Goal: Task Accomplishment & Management: Use online tool/utility

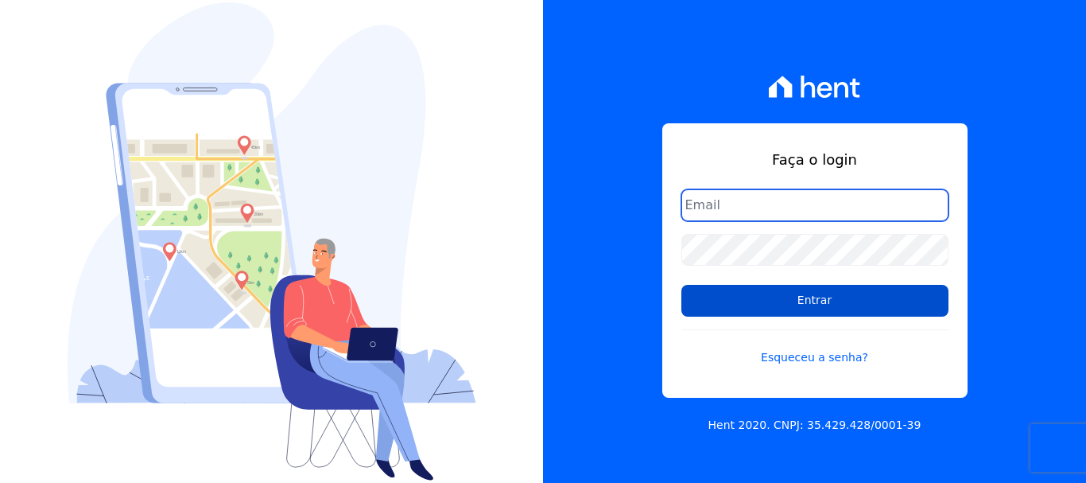
type input "[EMAIL_ADDRESS][DOMAIN_NAME]"
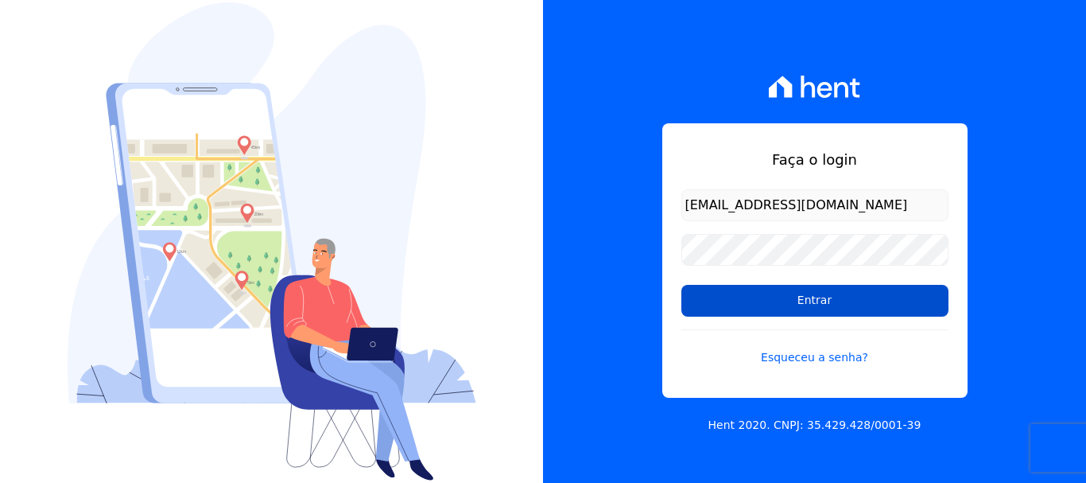
click at [834, 304] on input "Entrar" at bounding box center [814, 301] width 267 height 32
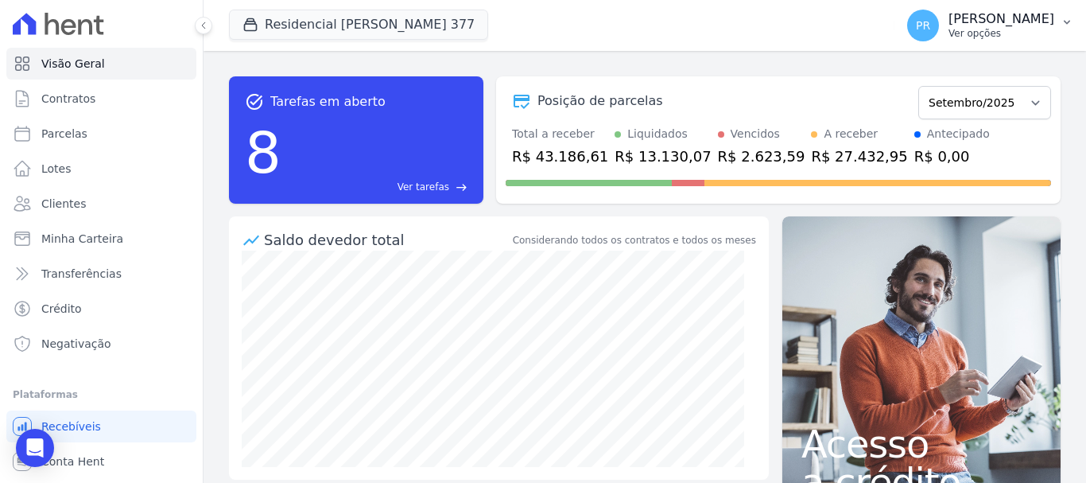
click at [1028, 25] on p "Pamela Rocha" at bounding box center [1001, 19] width 106 height 16
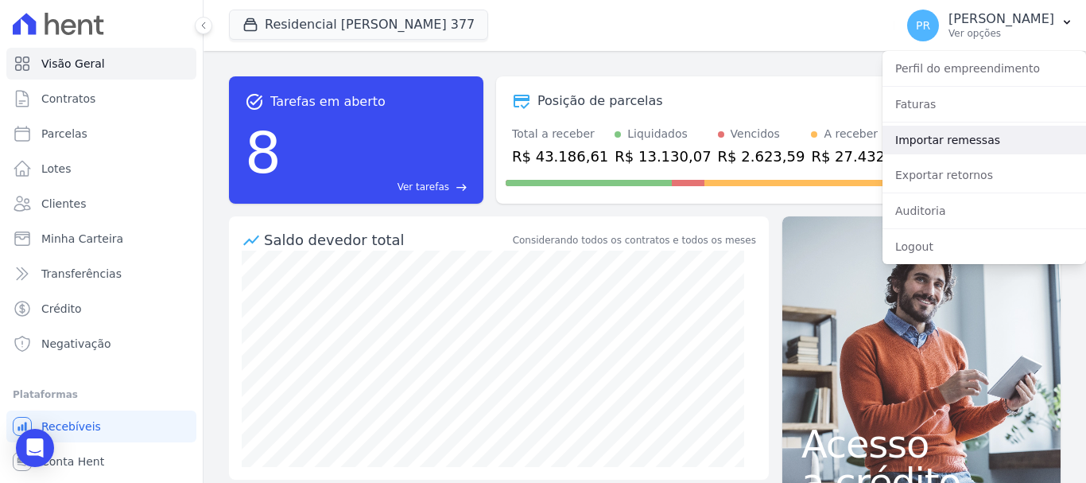
click at [931, 153] on link "Importar remessas" at bounding box center [984, 140] width 204 height 29
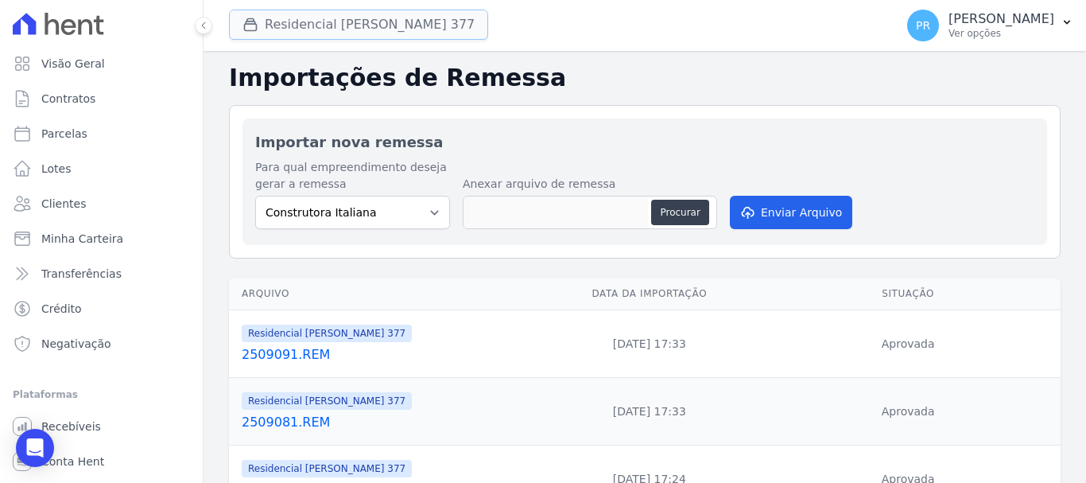
click at [294, 14] on button "Residencial Maria Da Glória 377" at bounding box center [358, 25] width 259 height 30
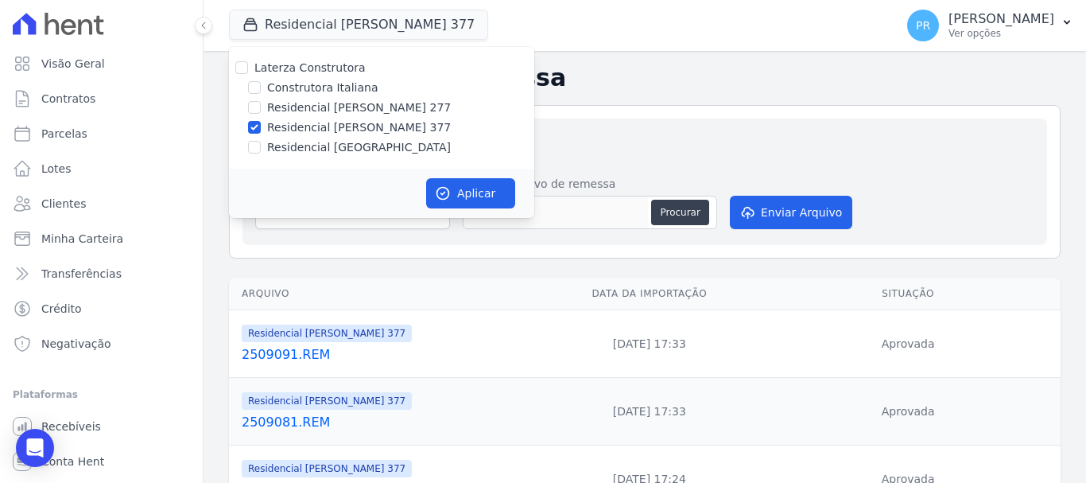
click at [290, 64] on label "Laterza Construtora" at bounding box center [309, 67] width 111 height 13
click at [248, 64] on input "Laterza Construtora" at bounding box center [241, 67] width 13 height 13
checkbox input "true"
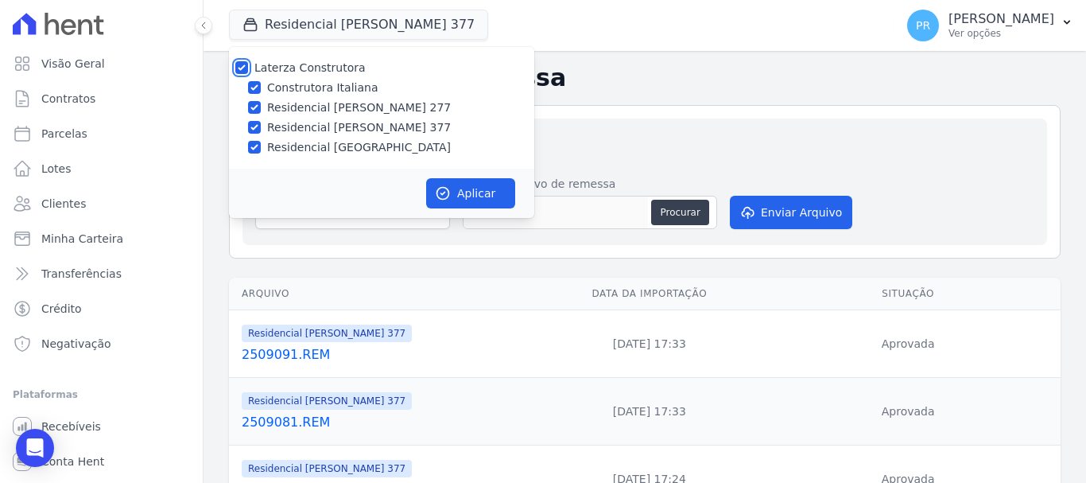
checkbox input "true"
click at [291, 64] on label "Laterza Construtora" at bounding box center [309, 67] width 111 height 13
click at [248, 64] on input "Laterza Construtora" at bounding box center [241, 67] width 13 height 13
checkbox input "false"
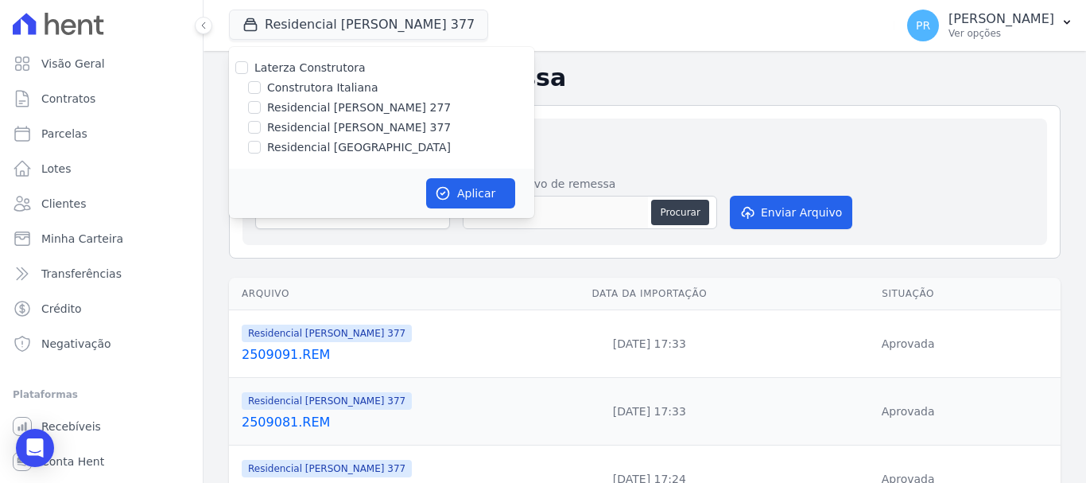
checkbox input "false"
click at [297, 79] on label "Construtora Italiana" at bounding box center [322, 87] width 111 height 17
click at [261, 81] on input "Construtora Italiana" at bounding box center [254, 87] width 13 height 13
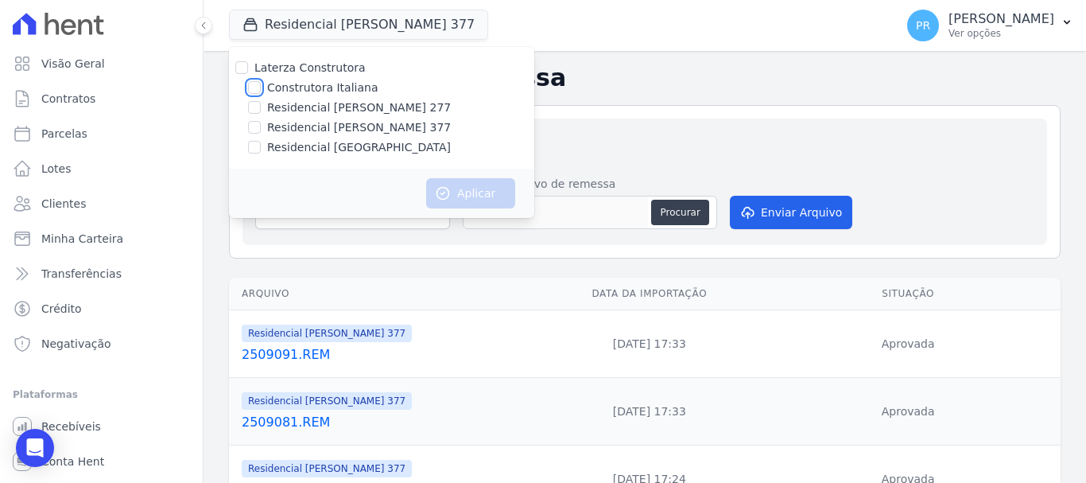
checkbox input "true"
click at [459, 188] on button "Aplicar" at bounding box center [470, 193] width 89 height 30
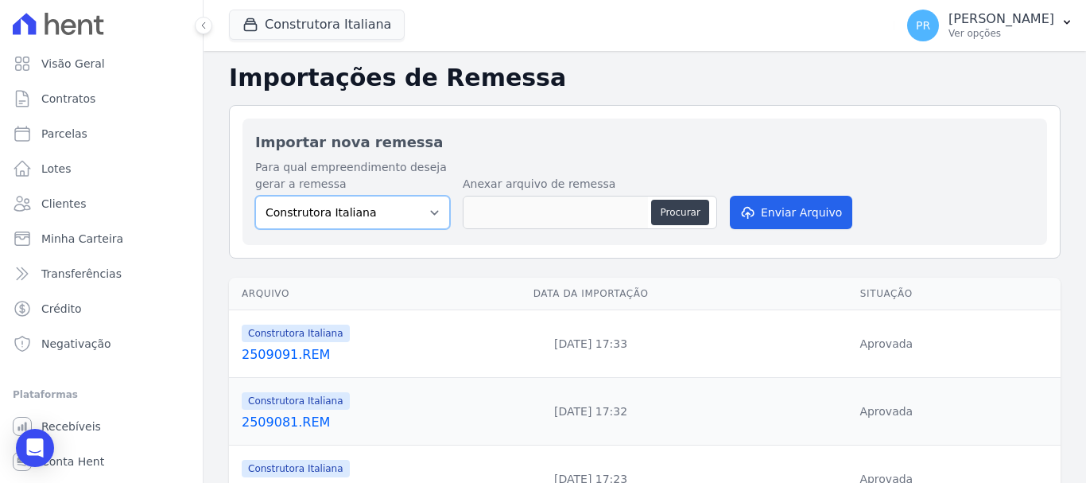
drag, startPoint x: 405, startPoint y: 205, endPoint x: 401, endPoint y: 223, distance: 17.9
click at [405, 205] on select "Construtora Italiana Residencial [PERSON_NAME] 277 Residencial [PERSON_NAME][ST…" at bounding box center [352, 212] width 195 height 33
click at [255, 196] on select "Construtora Italiana Residencial [PERSON_NAME] 277 Residencial [PERSON_NAME][ST…" at bounding box center [352, 212] width 195 height 33
click at [351, 211] on select "Construtora Italiana Residencial [PERSON_NAME] 277 Residencial [PERSON_NAME][ST…" at bounding box center [352, 212] width 195 height 33
select select "29fc0423-bfd4-480a-835e-7e440cfe6eb8"
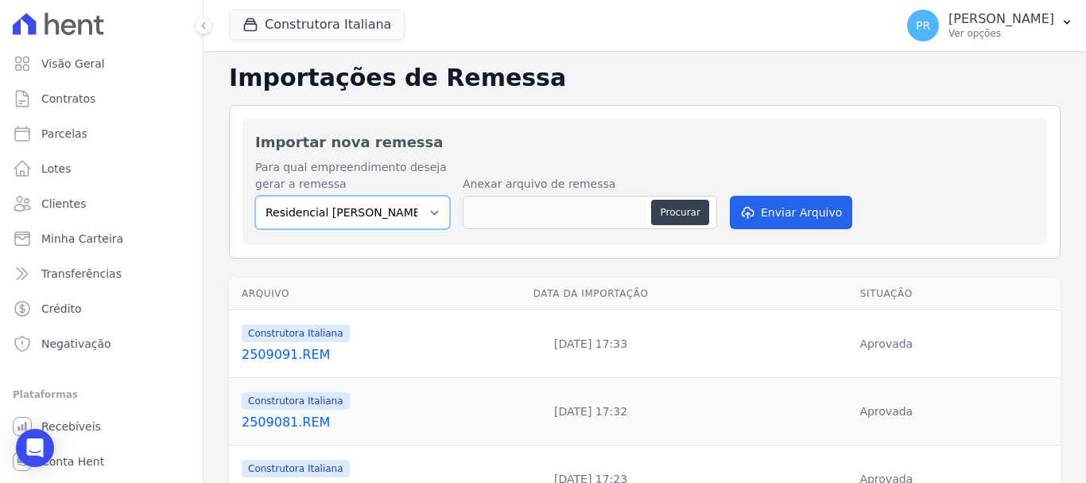
click at [255, 196] on select "Construtora Italiana Residencial [PERSON_NAME] 277 Residencial [PERSON_NAME][ST…" at bounding box center [352, 212] width 195 height 33
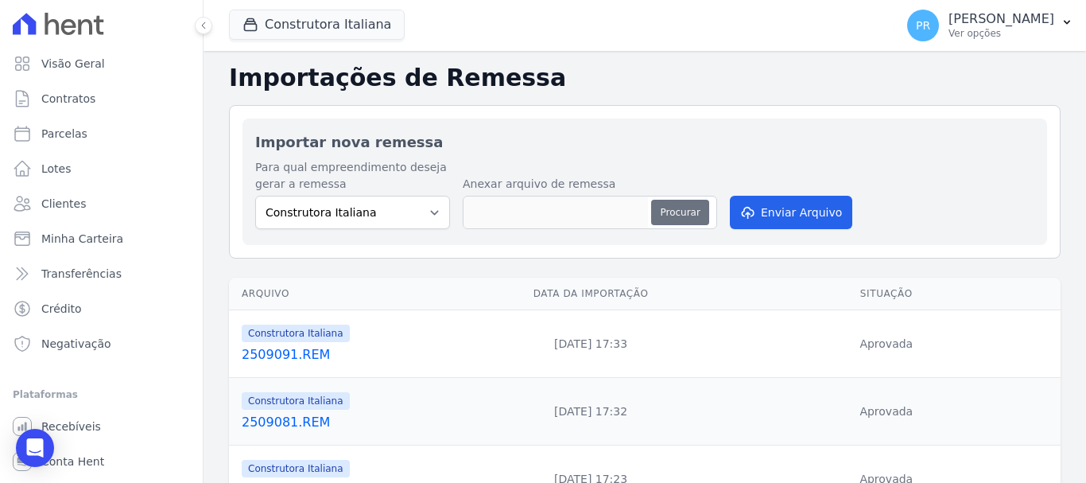
click at [666, 210] on button "Procurar" at bounding box center [679, 212] width 57 height 25
type input "2509101.REM"
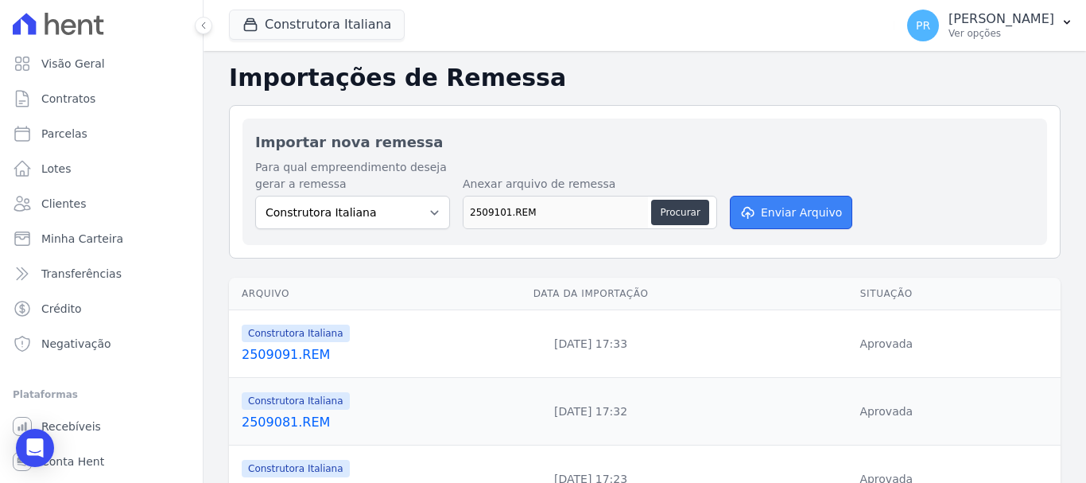
click at [806, 204] on button "Enviar Arquivo" at bounding box center [791, 212] width 122 height 33
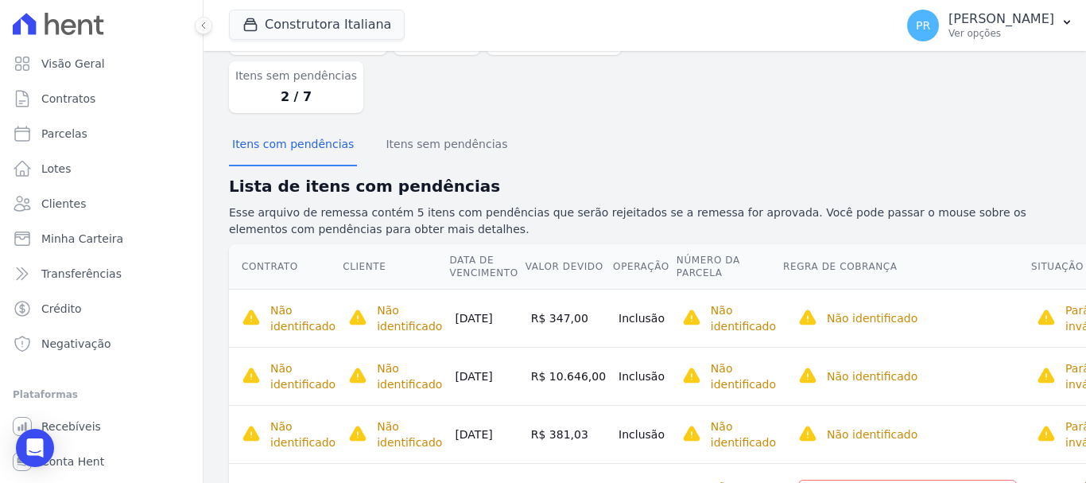
scroll to position [269, 0]
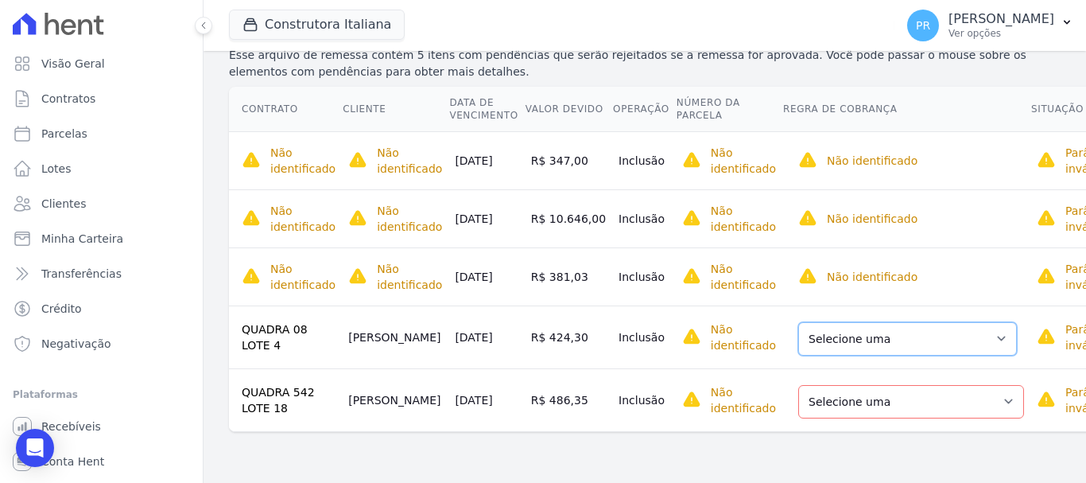
drag, startPoint x: 907, startPoint y: 339, endPoint x: 874, endPoint y: 353, distance: 35.6
click at [907, 339] on select "Selecione uma Nova Parcela Avulsa Parcela Avulsa Existente Parcela Normal (7 X …" at bounding box center [907, 338] width 219 height 33
drag, startPoint x: 864, startPoint y: 339, endPoint x: 863, endPoint y: 347, distance: 8.0
click at [864, 340] on select "Selecione uma Nova Parcela Avulsa Parcela Avulsa Existente Parcela Normal (7 X …" at bounding box center [907, 338] width 219 height 33
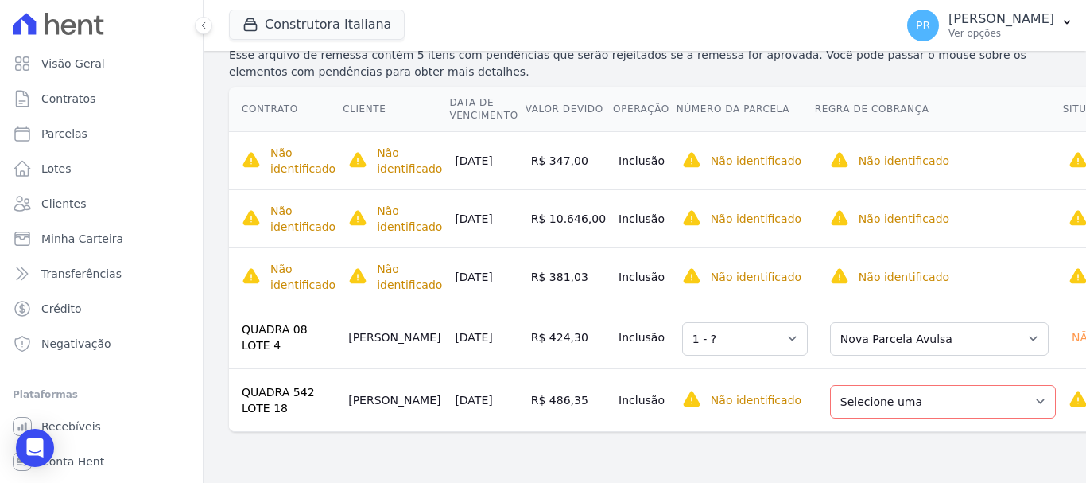
click at [888, 427] on td "Selecione uma Nova Parcela Avulsa Parcela Avulsa Existente Parcela Normal (15 X…" at bounding box center [938, 399] width 248 height 63
click at [887, 401] on select "Selecione uma Nova Parcela Avulsa Parcela Avulsa Existente Parcela Normal (15 X…" at bounding box center [943, 401] width 226 height 33
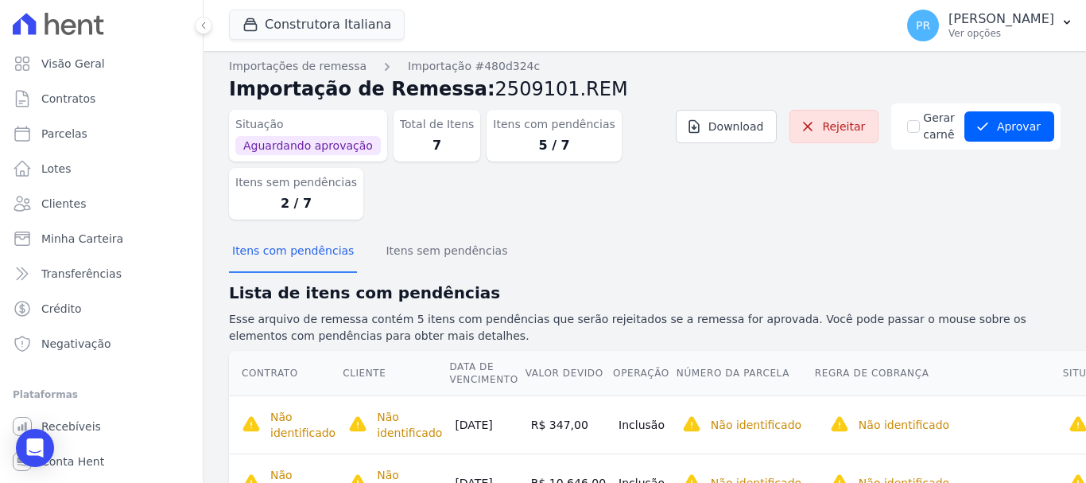
scroll to position [0, 0]
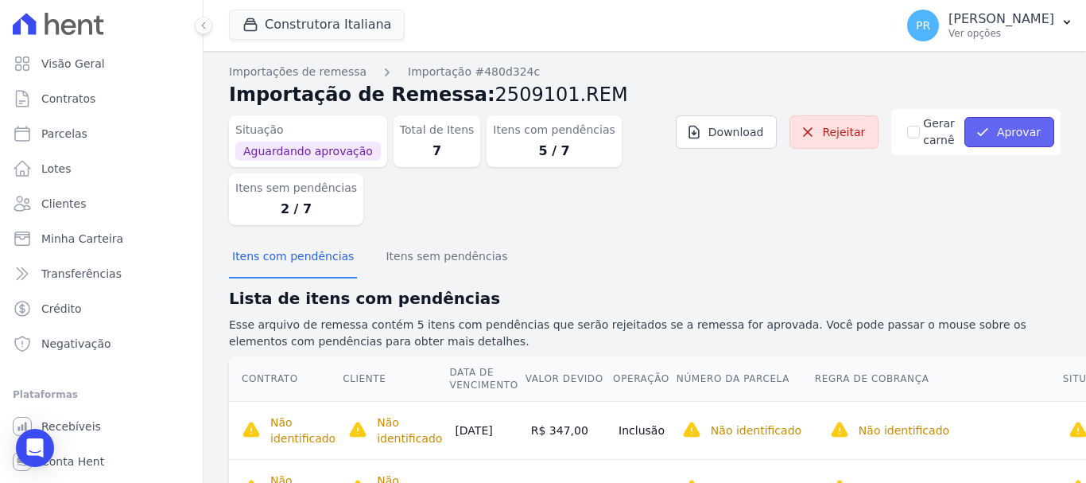
click at [978, 134] on icon "submit" at bounding box center [983, 132] width 10 height 6
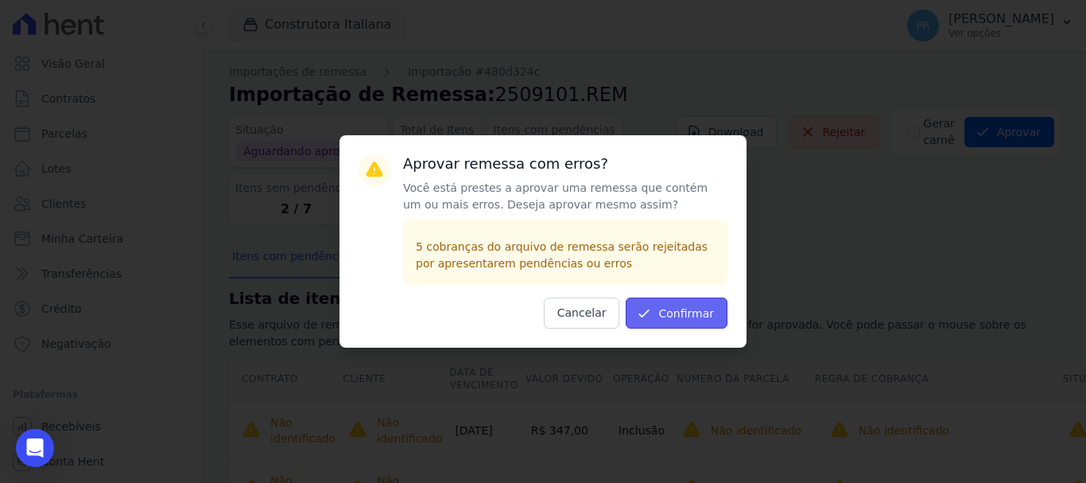
click at [696, 321] on button "Confirmar" at bounding box center [677, 312] width 102 height 31
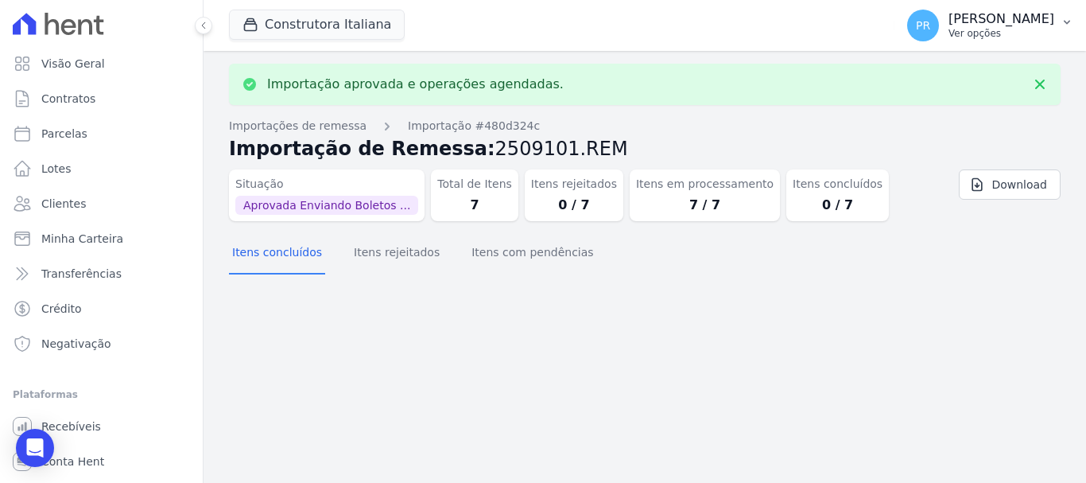
click at [984, 37] on p "Ver opções" at bounding box center [1001, 33] width 106 height 13
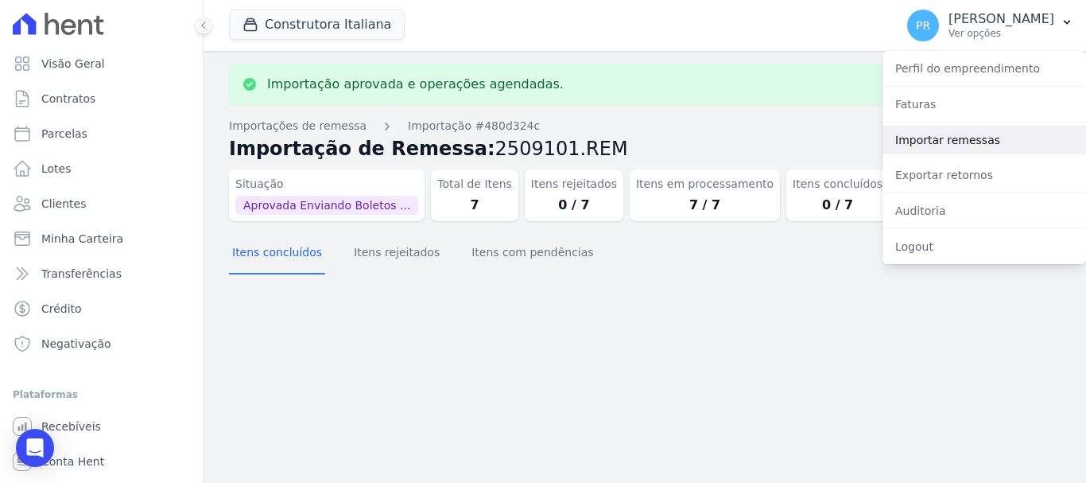
click at [954, 142] on link "Importar remessas" at bounding box center [984, 140] width 204 height 29
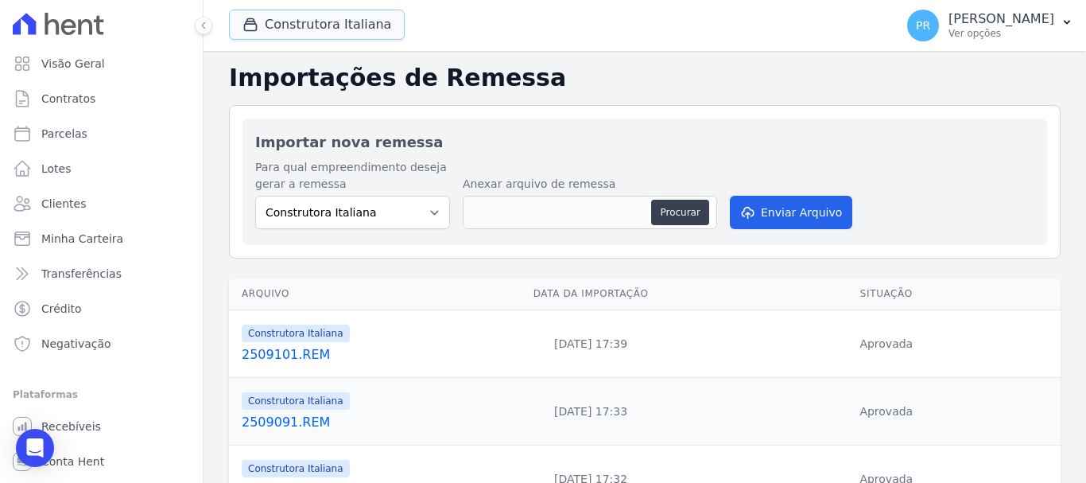
click at [345, 27] on button "Construtora Italiana" at bounding box center [317, 25] width 176 height 30
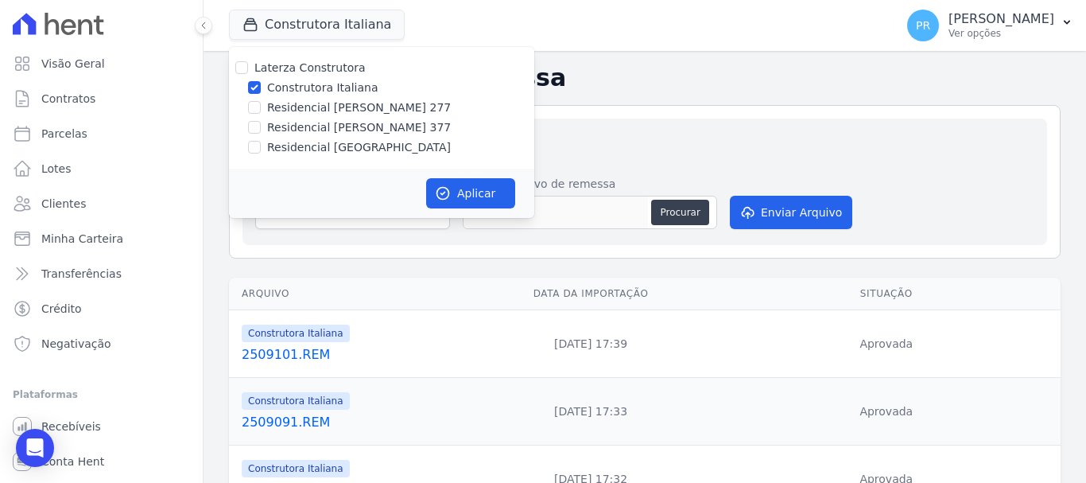
click at [316, 85] on label "Construtora Italiana" at bounding box center [322, 87] width 111 height 17
click at [261, 85] on input "Construtora Italiana" at bounding box center [254, 87] width 13 height 13
checkbox input "false"
click at [317, 110] on label "Residencial [PERSON_NAME] 277" at bounding box center [359, 107] width 184 height 17
click at [261, 110] on input "Residencial [PERSON_NAME] 277" at bounding box center [254, 107] width 13 height 13
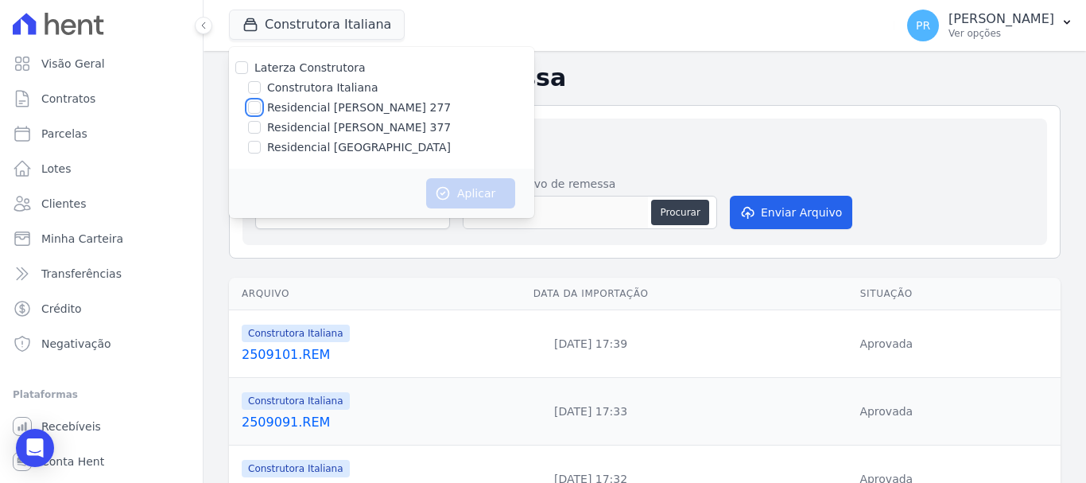
checkbox input "true"
click at [466, 197] on button "Aplicar" at bounding box center [470, 193] width 89 height 30
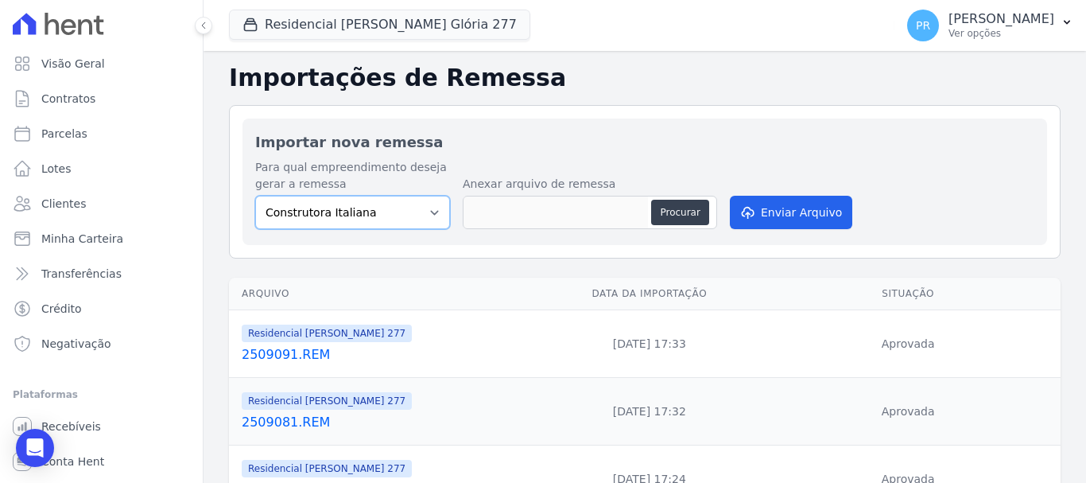
click at [400, 219] on select "Construtora Italiana Residencial Maria da Glória 277 Residencial Maria da Glóri…" at bounding box center [352, 212] width 195 height 33
select select "7d698934-b935-4dc9-aa46-576f3138731b"
click at [255, 196] on select "Construtora Italiana Residencial Maria da Glória 277 Residencial Maria da Glóri…" at bounding box center [352, 212] width 195 height 33
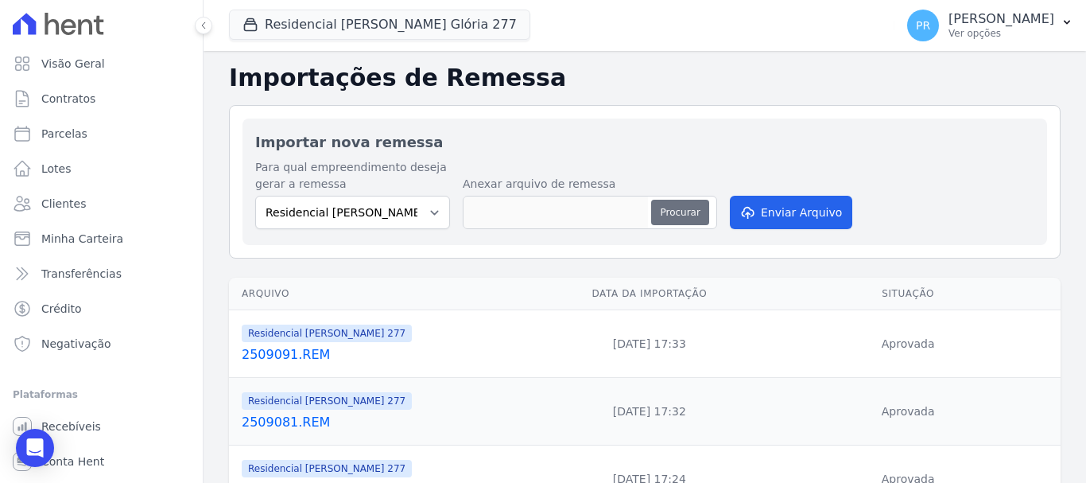
click at [681, 213] on button "Procurar" at bounding box center [679, 212] width 57 height 25
type input "2509101.REM"
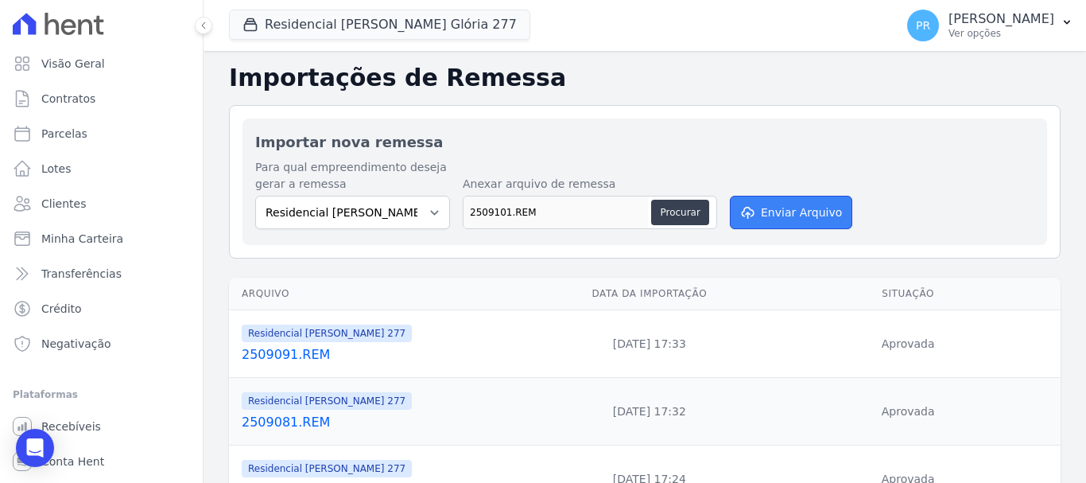
click at [790, 215] on button "Enviar Arquivo" at bounding box center [791, 212] width 122 height 33
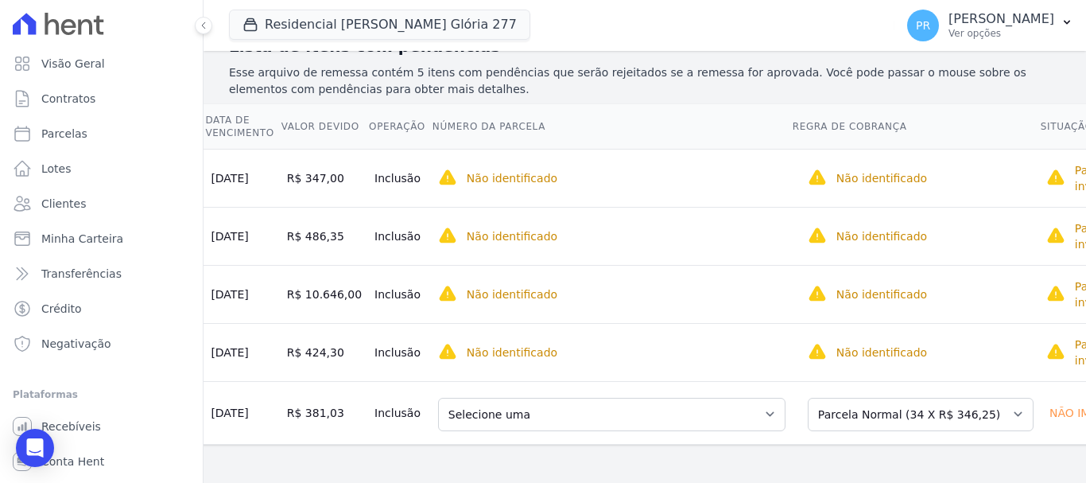
scroll to position [0, 263]
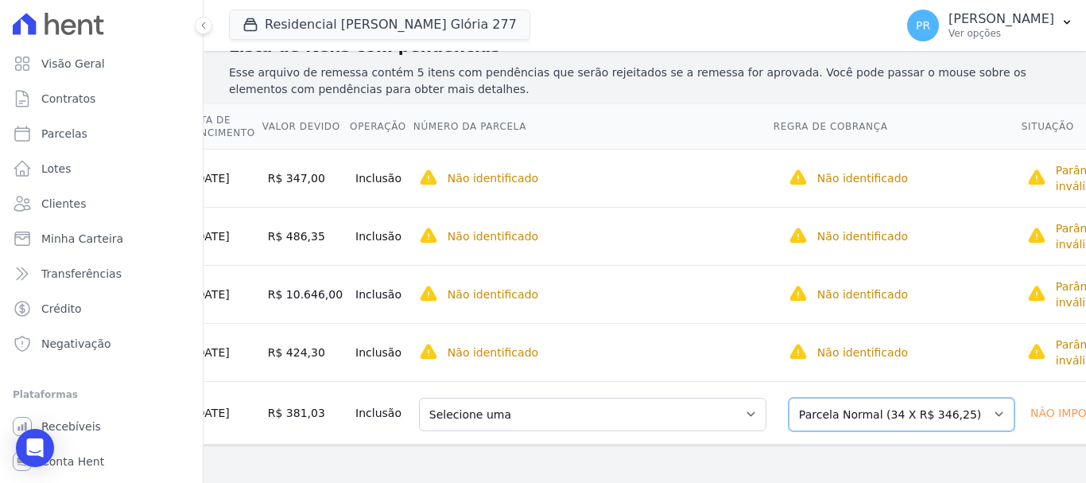
click at [930, 397] on select "Selecione uma Nova Parcela Avulsa Parcela Avulsa Existente Parcela Normal (34 X…" at bounding box center [902, 413] width 226 height 33
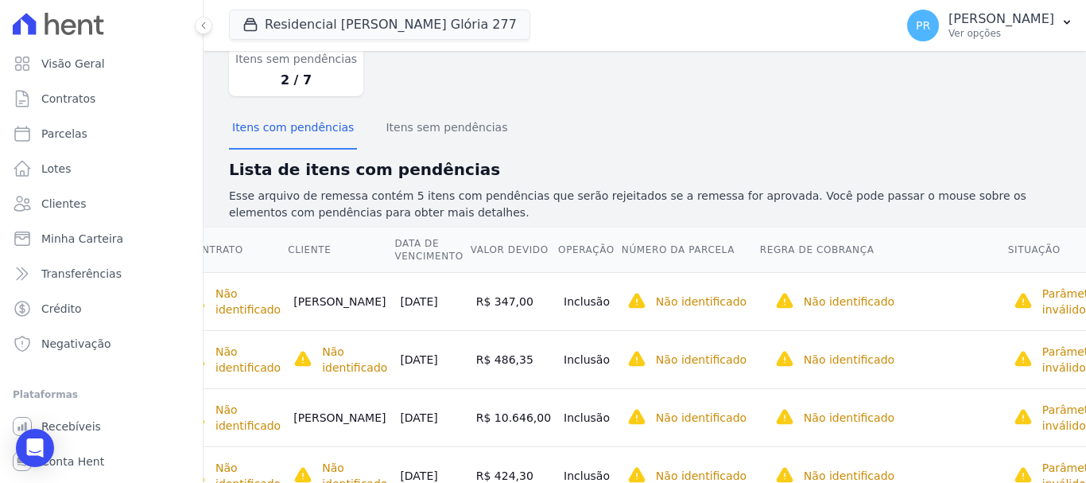
scroll to position [0, 0]
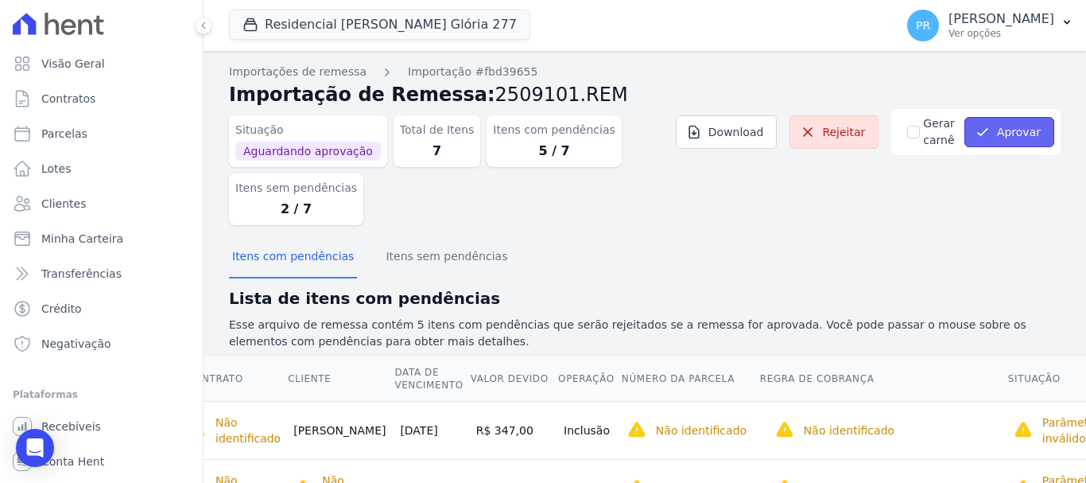
click at [1001, 127] on button "Aprovar" at bounding box center [1009, 132] width 90 height 30
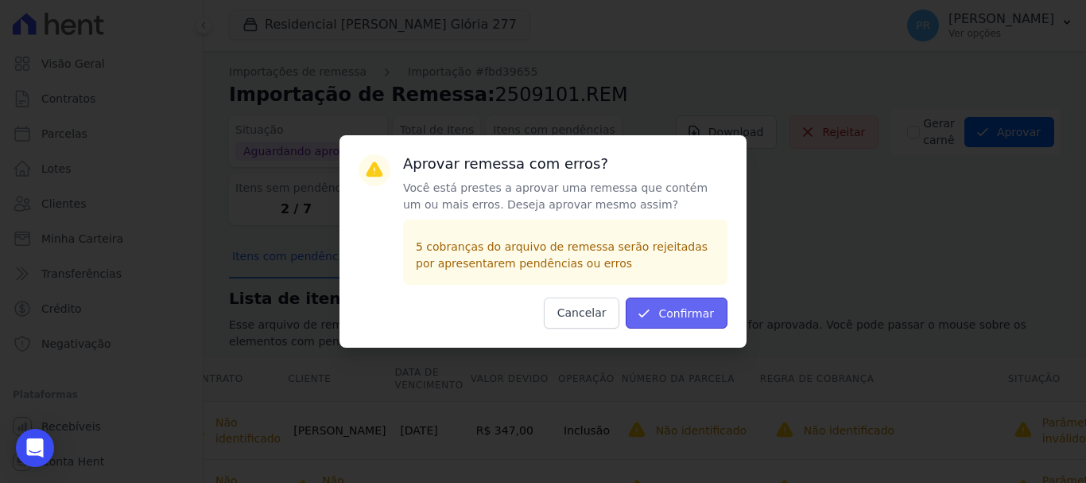
click at [705, 324] on button "Confirmar" at bounding box center [677, 312] width 102 height 31
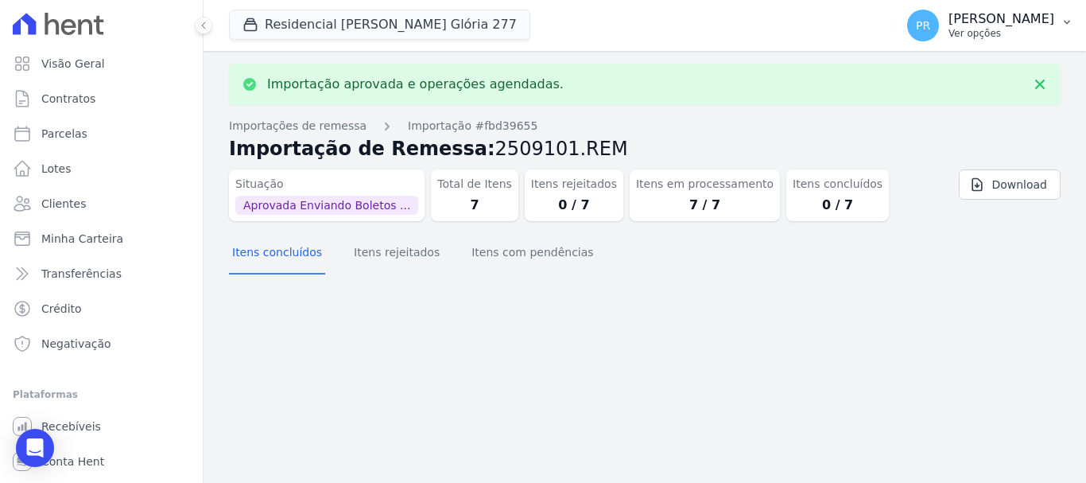
click at [992, 16] on p "[PERSON_NAME]" at bounding box center [1001, 19] width 106 height 16
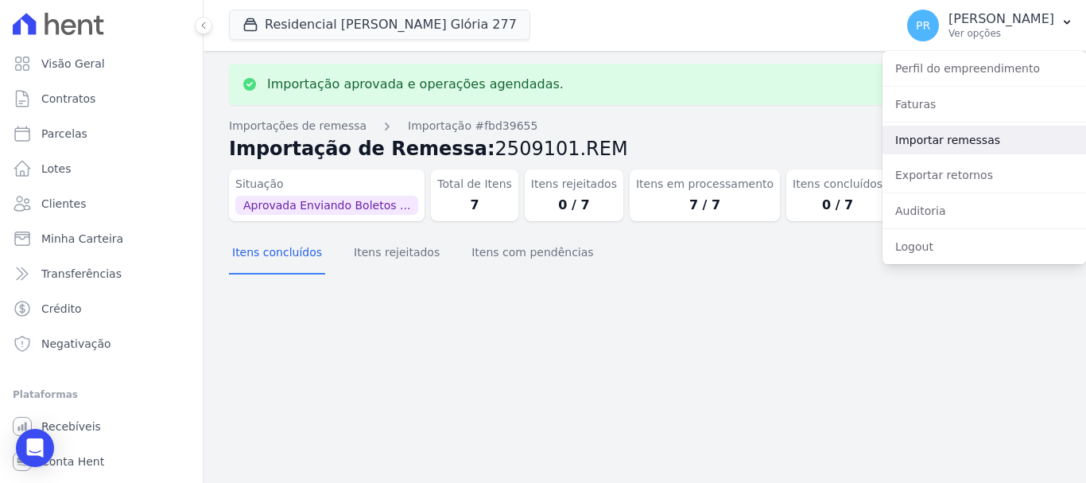
click at [936, 143] on link "Importar remessas" at bounding box center [984, 140] width 204 height 29
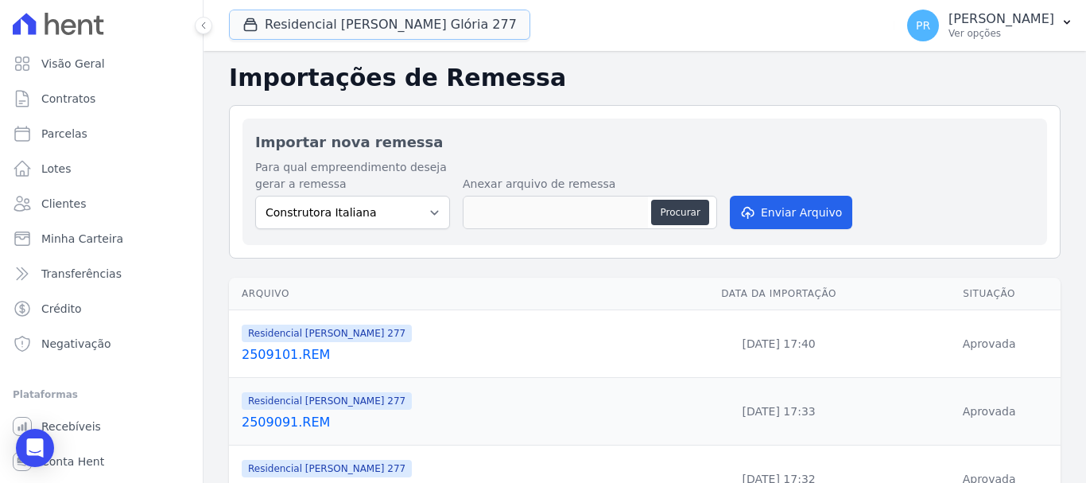
click at [333, 29] on button "Residencial [PERSON_NAME] Glória 277" at bounding box center [379, 25] width 301 height 30
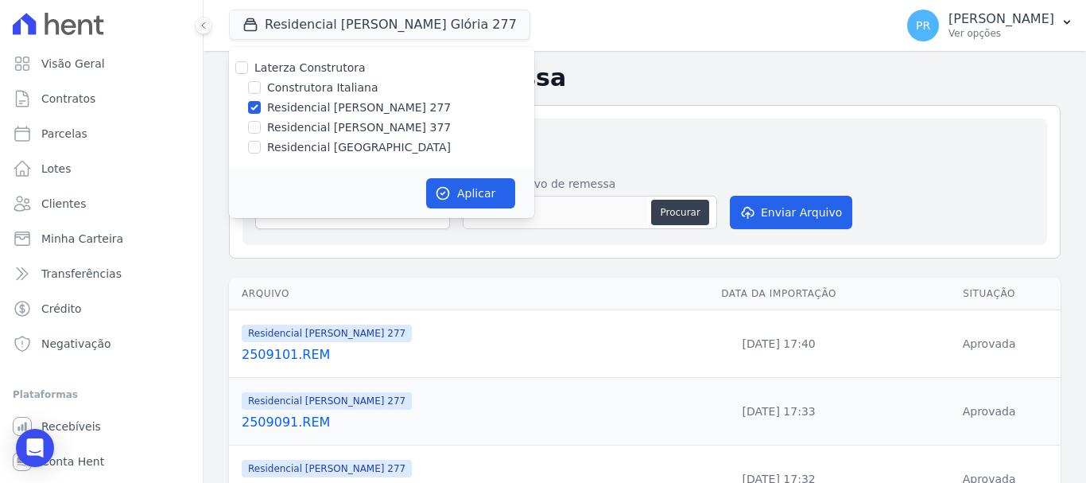
click at [324, 106] on label "Residencial [PERSON_NAME] 277" at bounding box center [359, 107] width 184 height 17
click at [261, 106] on input "Residencial [PERSON_NAME] 277" at bounding box center [254, 107] width 13 height 13
checkbox input "false"
click at [330, 130] on label "Residencial [PERSON_NAME] 377" at bounding box center [359, 127] width 184 height 17
click at [261, 130] on input "Residencial [PERSON_NAME] 377" at bounding box center [254, 127] width 13 height 13
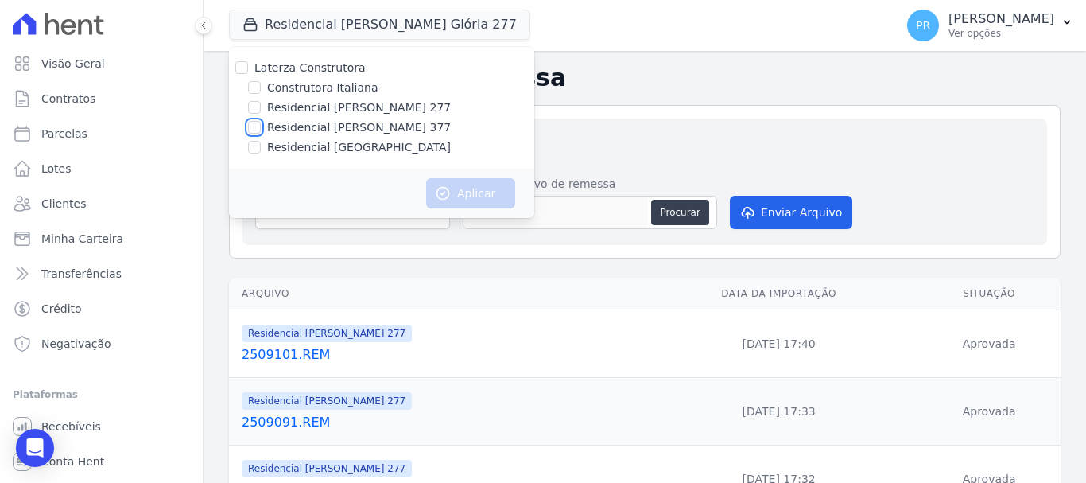
checkbox input "true"
click at [466, 189] on button "Aplicar" at bounding box center [470, 193] width 89 height 30
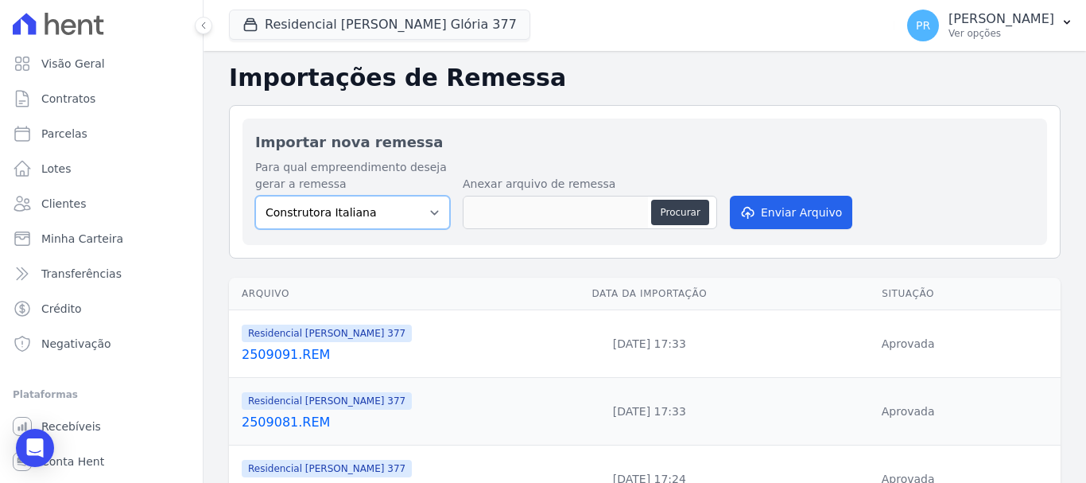
click at [386, 210] on select "Construtora Italiana Residencial [PERSON_NAME] 277 Residencial [PERSON_NAME][ST…" at bounding box center [352, 212] width 195 height 33
select select "0cd9190e-dfd9-46e5-afc8-7298ef4c0c2b"
click at [255, 196] on select "Construtora Italiana Residencial [PERSON_NAME] 277 Residencial [PERSON_NAME][ST…" at bounding box center [352, 212] width 195 height 33
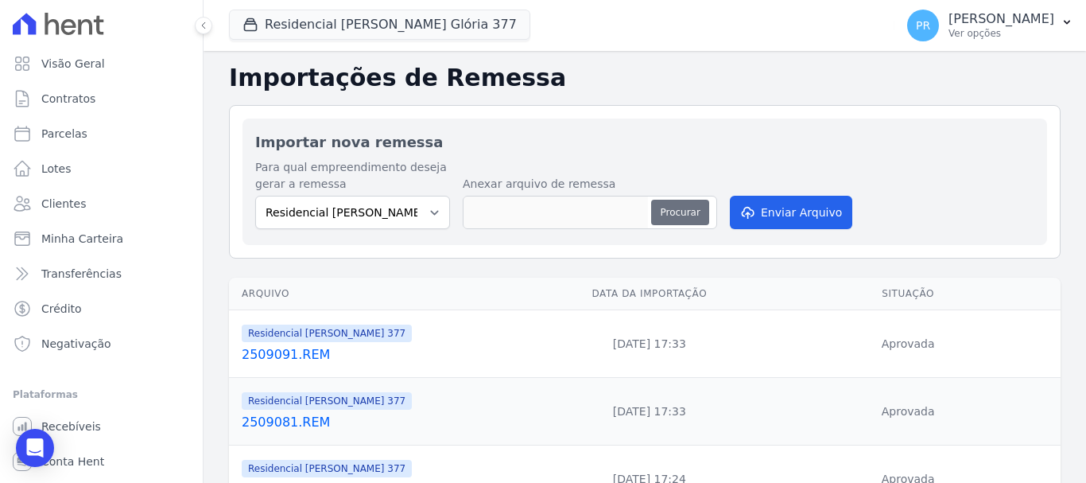
click at [676, 219] on button "Procurar" at bounding box center [679, 212] width 57 height 25
type input "2509101.REM"
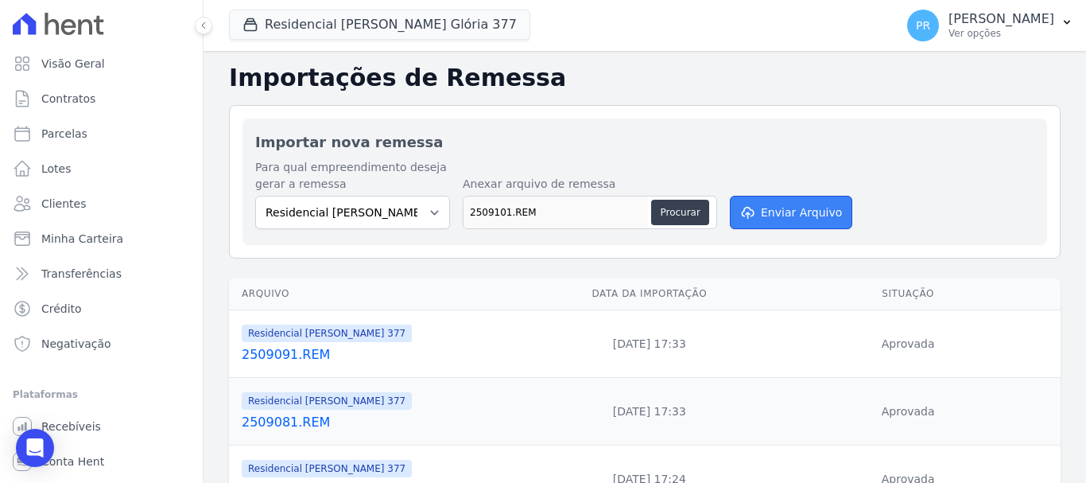
click at [789, 219] on button "Enviar Arquivo" at bounding box center [791, 212] width 122 height 33
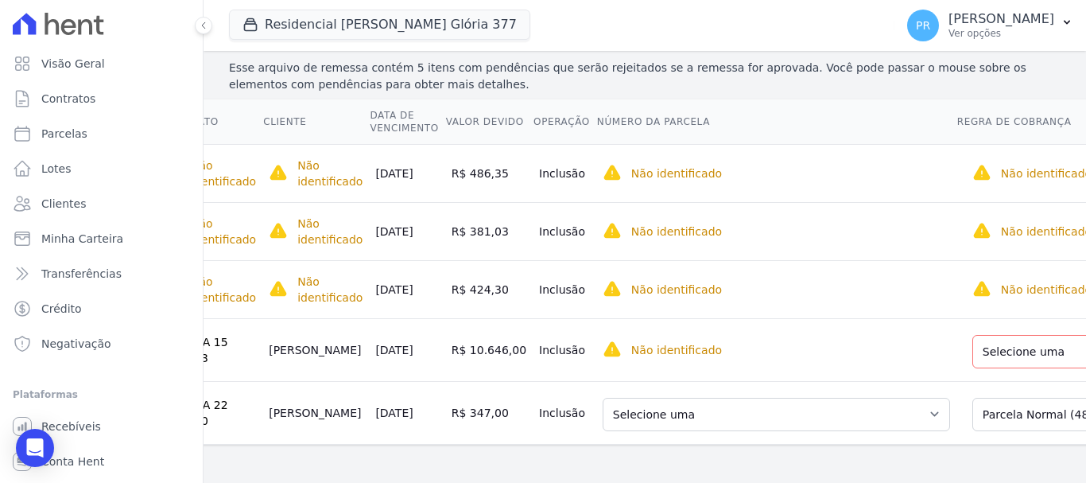
scroll to position [0, 214]
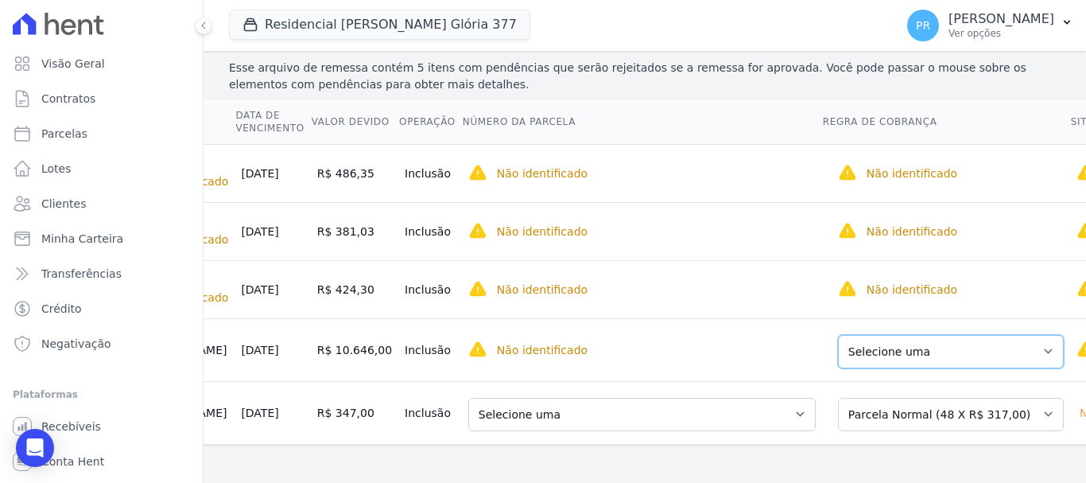
drag, startPoint x: 983, startPoint y: 324, endPoint x: 975, endPoint y: 329, distance: 8.6
click at [983, 335] on select "Selecione uma Nova Parcela Avulsa Parcela Avulsa Existente Parcela Normal (33 X…" at bounding box center [951, 351] width 226 height 33
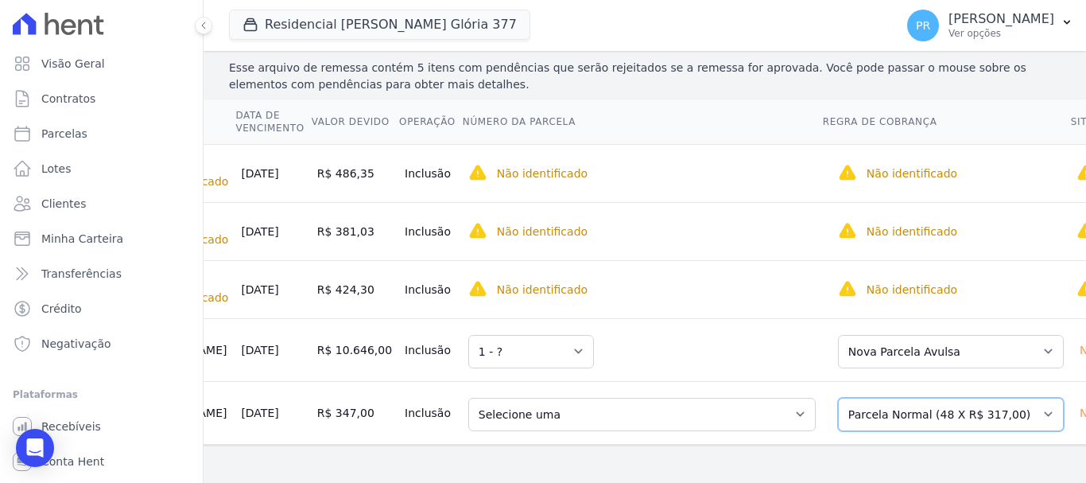
click at [989, 397] on select "Selecione uma Nova Parcela Avulsa Parcela Avulsa Existente Parcela Normal (48 X…" at bounding box center [951, 413] width 226 height 33
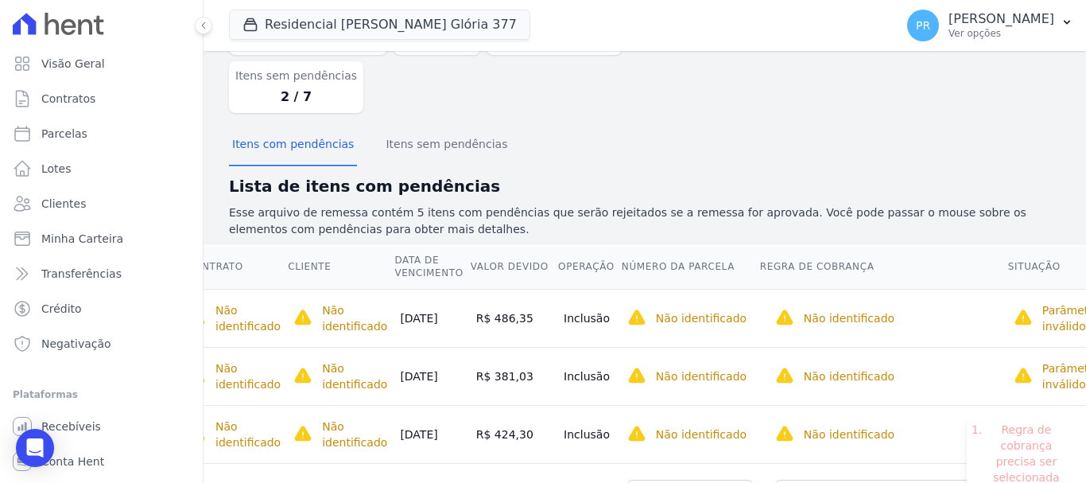
scroll to position [0, 0]
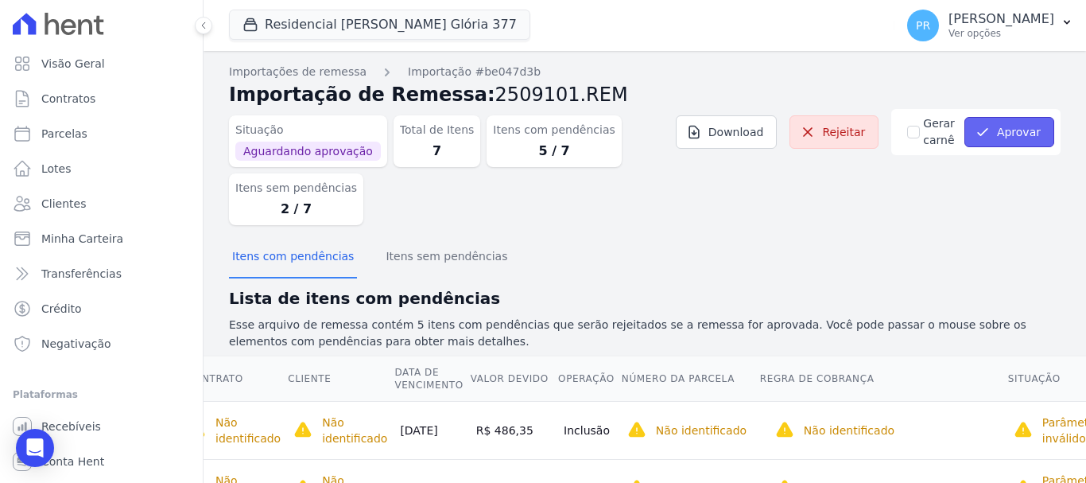
click at [1000, 132] on button "Aprovar" at bounding box center [1009, 132] width 90 height 30
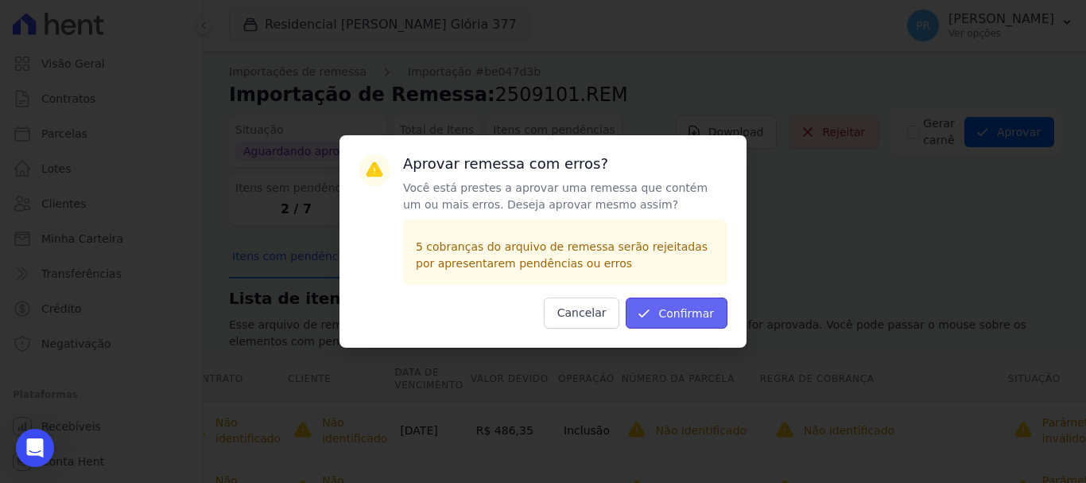
click at [709, 312] on button "Confirmar" at bounding box center [677, 312] width 102 height 31
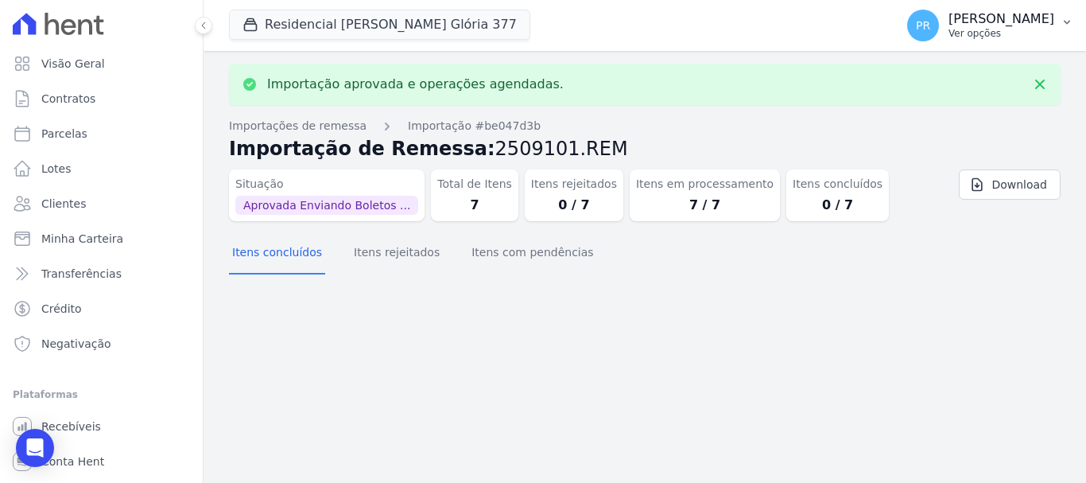
click at [1045, 39] on p "Ver opções" at bounding box center [1001, 33] width 106 height 13
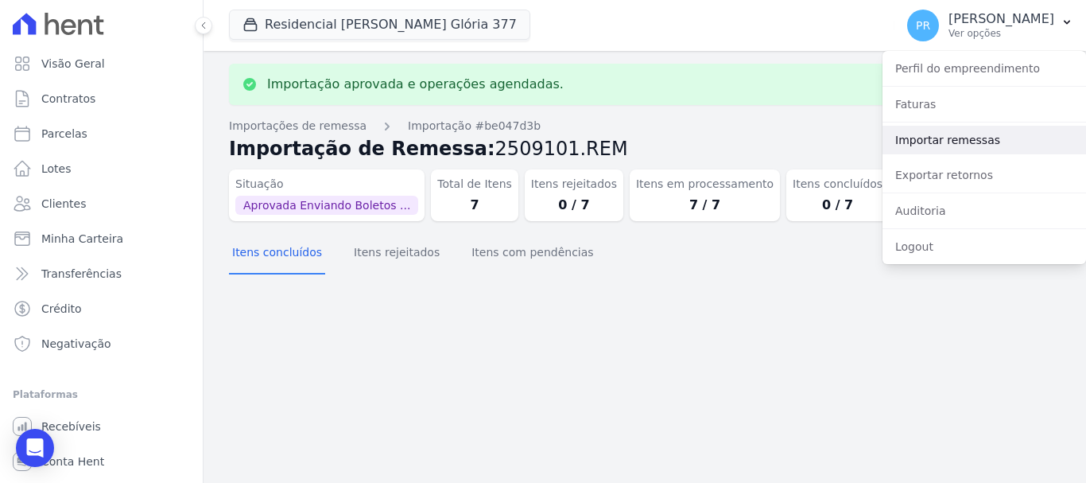
click at [943, 143] on link "Importar remessas" at bounding box center [984, 140] width 204 height 29
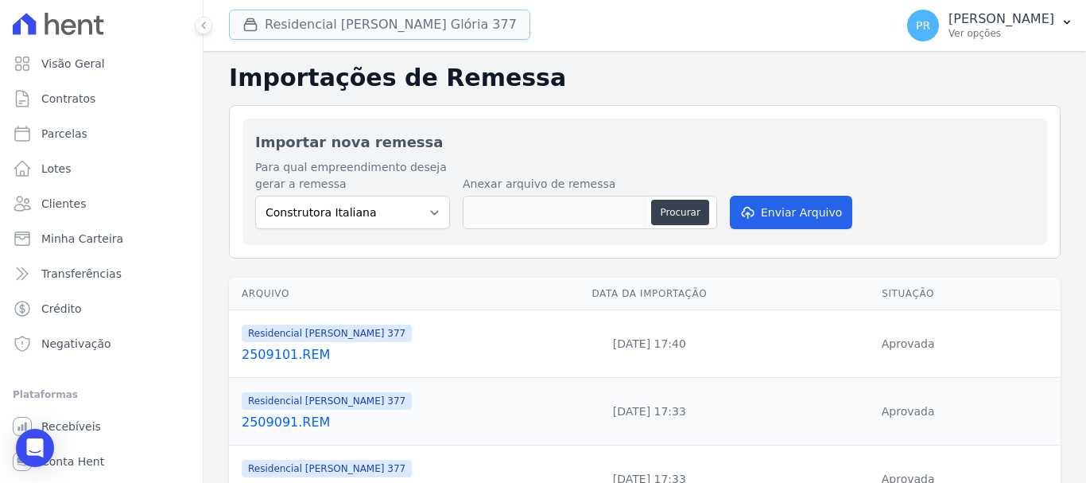
click at [306, 21] on button "Residencial Maria Da Glória 377" at bounding box center [379, 25] width 301 height 30
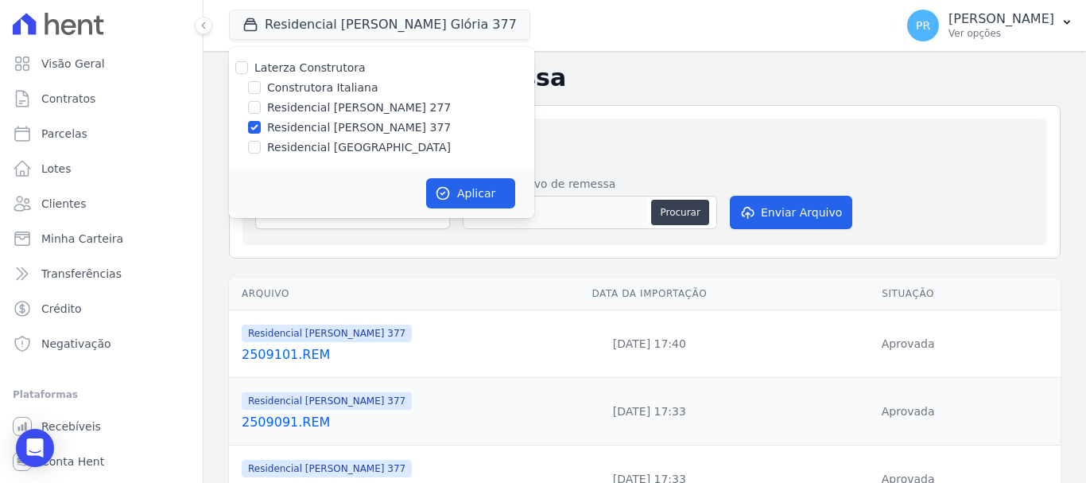
click at [300, 125] on label "Residencial [PERSON_NAME] 377" at bounding box center [359, 127] width 184 height 17
click at [261, 125] on input "Residencial [PERSON_NAME] 377" at bounding box center [254, 127] width 13 height 13
checkbox input "false"
click at [298, 151] on label "Residencial [GEOGRAPHIC_DATA]" at bounding box center [359, 147] width 184 height 17
click at [261, 151] on input "Residencial [GEOGRAPHIC_DATA]" at bounding box center [254, 147] width 13 height 13
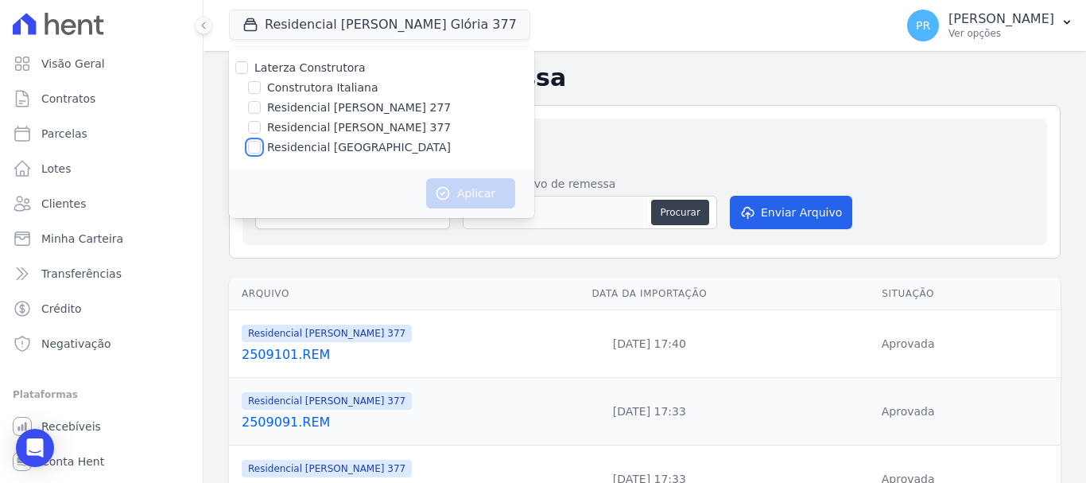
checkbox input "true"
click at [494, 189] on button "Aplicar" at bounding box center [470, 193] width 89 height 30
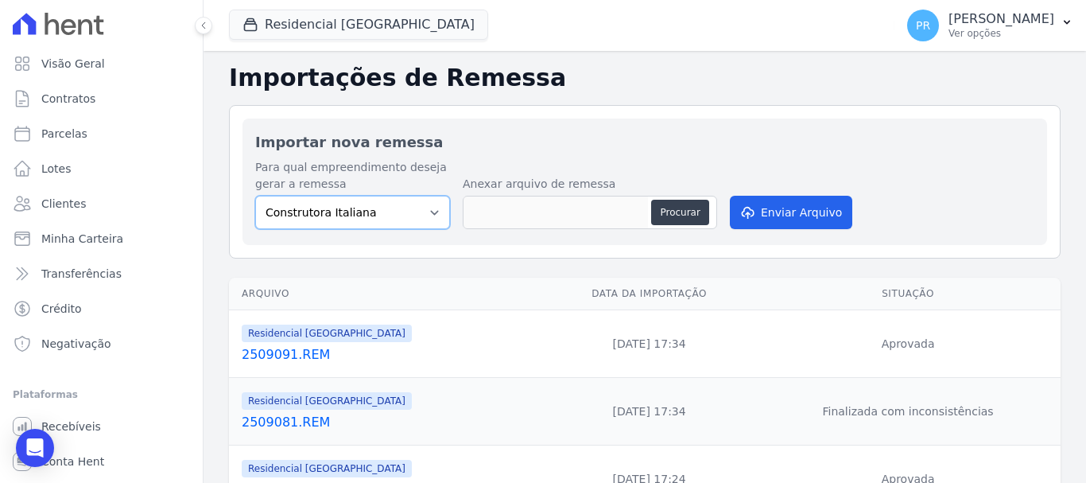
drag, startPoint x: 397, startPoint y: 213, endPoint x: 397, endPoint y: 223, distance: 9.6
click at [397, 213] on select "Construtora Italiana Residencial [PERSON_NAME] 277 Residencial [PERSON_NAME][ST…" at bounding box center [352, 212] width 195 height 33
select select "6440c0a1-232b-4aa1-adfe-88cb95fffe46"
click at [255, 196] on select "Construtora Italiana Residencial [PERSON_NAME] 277 Residencial [PERSON_NAME][ST…" at bounding box center [352, 212] width 195 height 33
click at [680, 192] on div "Anexar arquivo de remessa Procurar" at bounding box center [590, 204] width 254 height 56
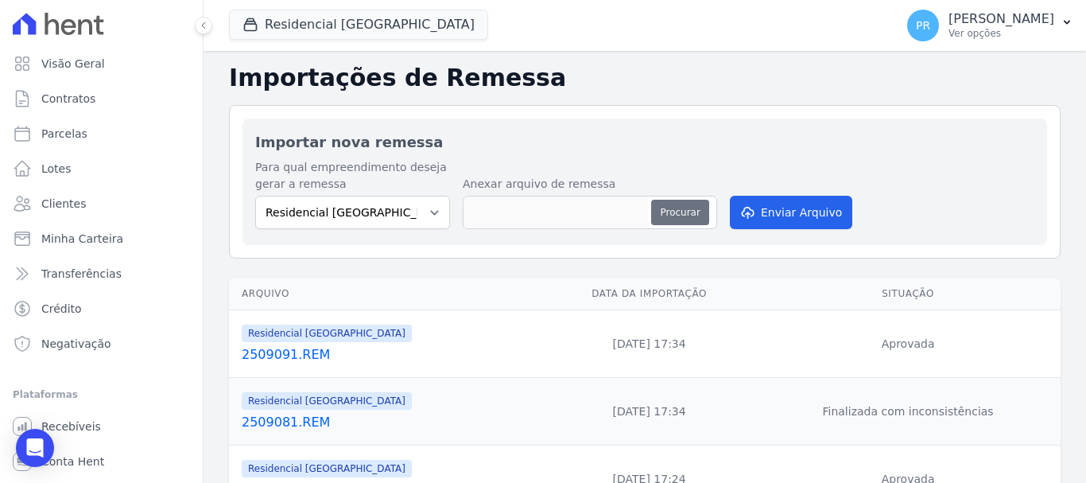
click at [677, 218] on button "Procurar" at bounding box center [679, 212] width 57 height 25
type input "2509101.REM"
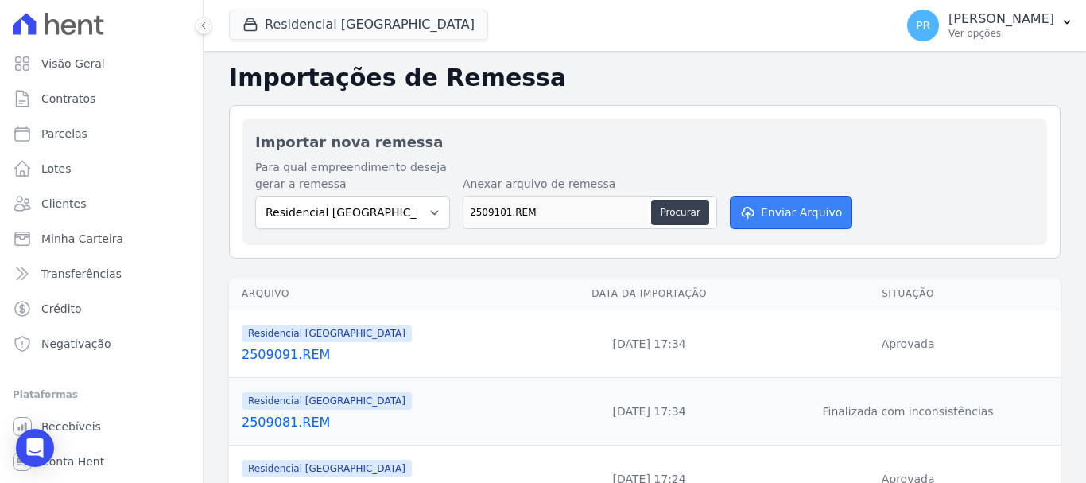
click at [801, 210] on button "Enviar Arquivo" at bounding box center [791, 212] width 122 height 33
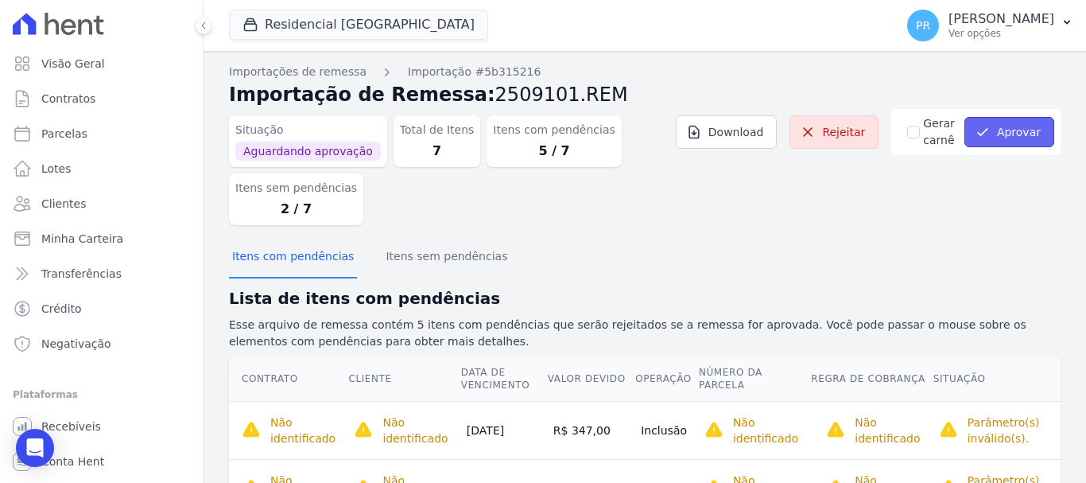
click at [975, 139] on icon "submit" at bounding box center [983, 132] width 16 height 16
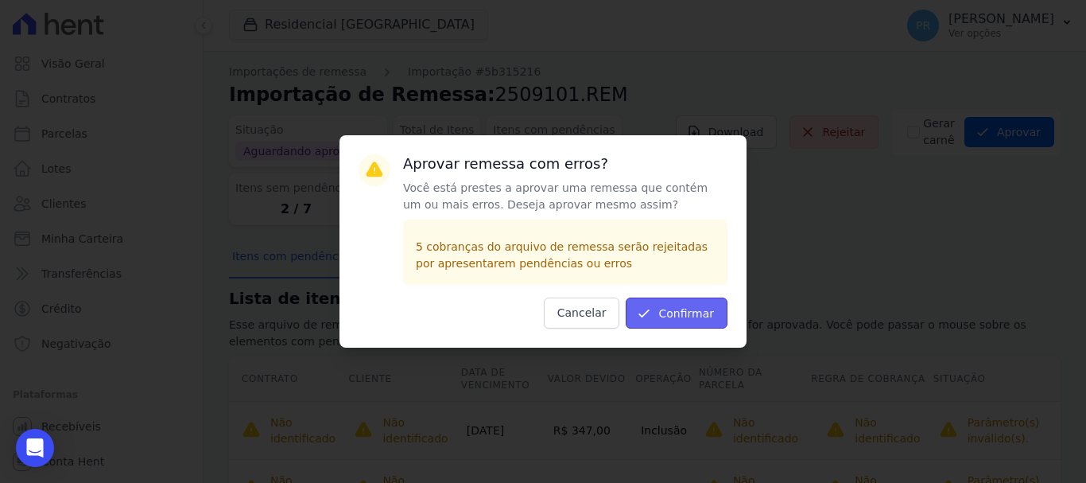
click at [652, 312] on icon "submit" at bounding box center [644, 313] width 16 height 16
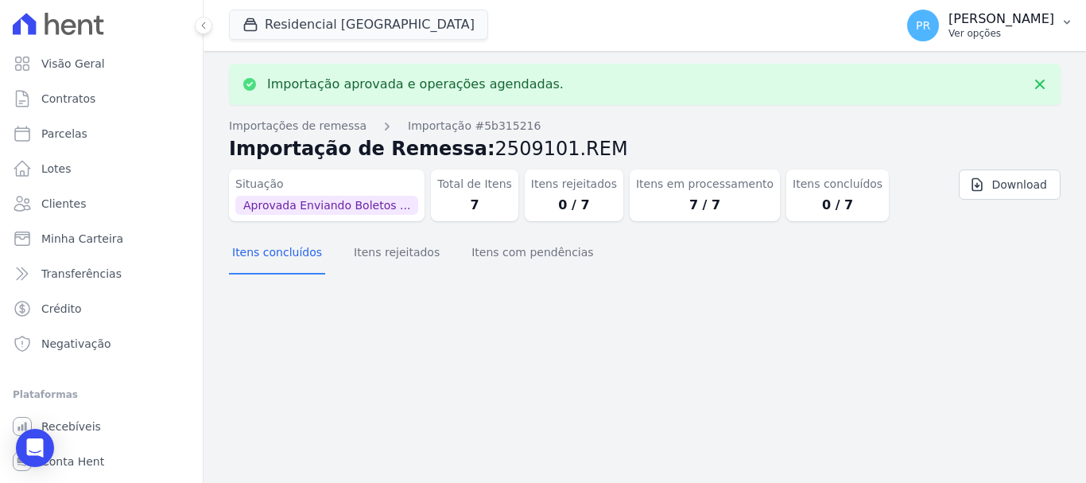
click at [983, 29] on p "Ver opções" at bounding box center [1001, 33] width 106 height 13
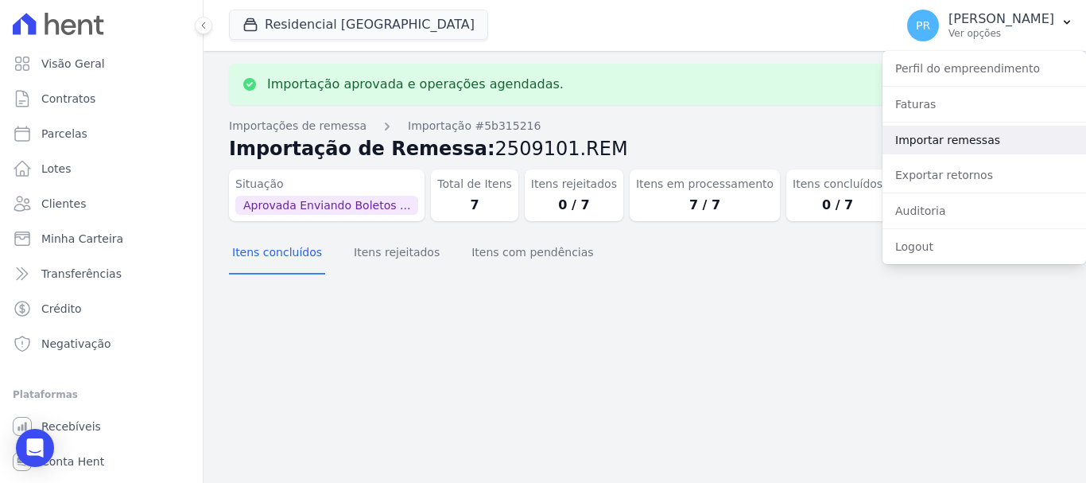
click at [921, 125] on div "Importar remessas" at bounding box center [984, 139] width 204 height 35
click at [921, 138] on link "Importar remessas" at bounding box center [984, 140] width 204 height 29
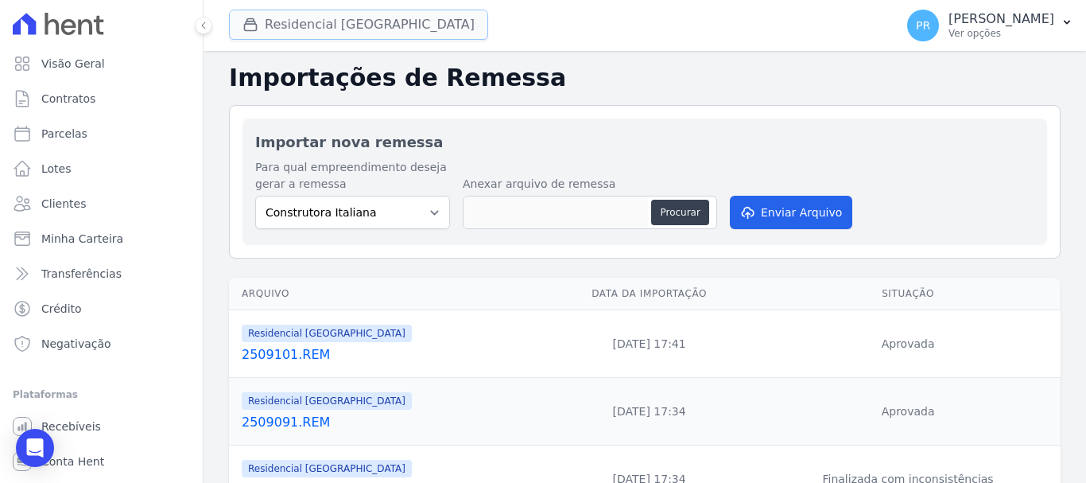
drag, startPoint x: 368, startPoint y: 25, endPoint x: 323, endPoint y: 95, distance: 83.4
click at [367, 25] on button "Residencial [GEOGRAPHIC_DATA]" at bounding box center [358, 25] width 259 height 30
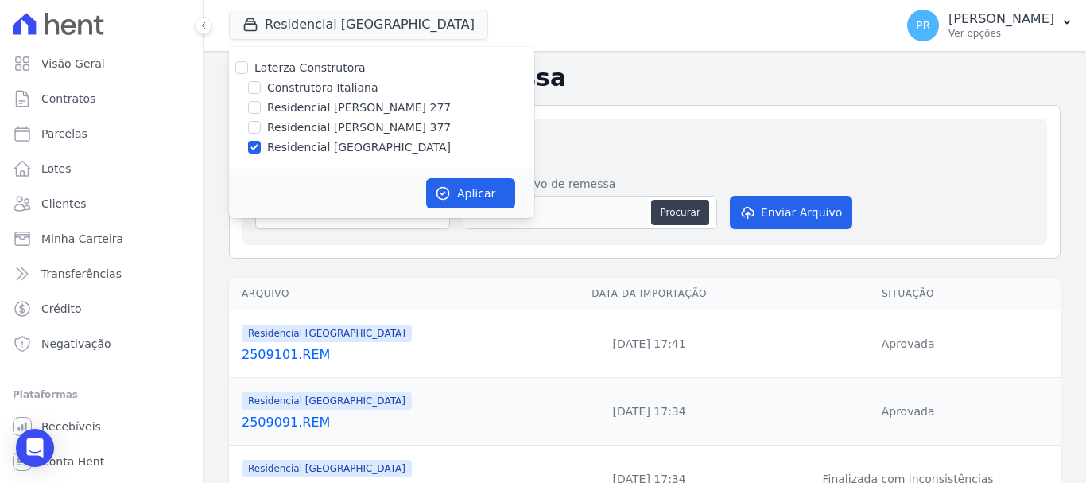
click at [323, 65] on label "Laterza Construtora" at bounding box center [309, 67] width 111 height 13
click at [248, 65] on input "Laterza Construtora" at bounding box center [241, 67] width 13 height 13
checkbox input "true"
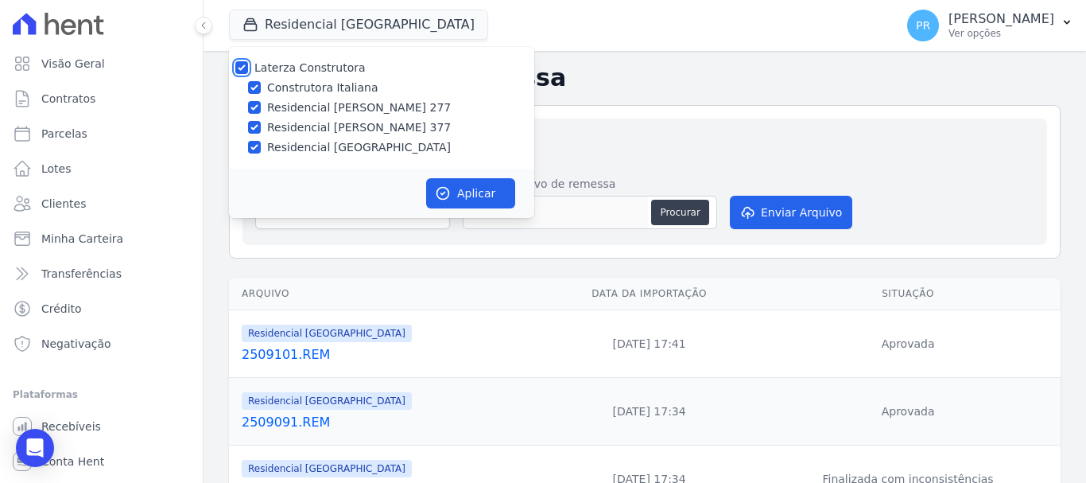
checkbox input "true"
click at [456, 194] on button "Aplicar" at bounding box center [470, 193] width 89 height 30
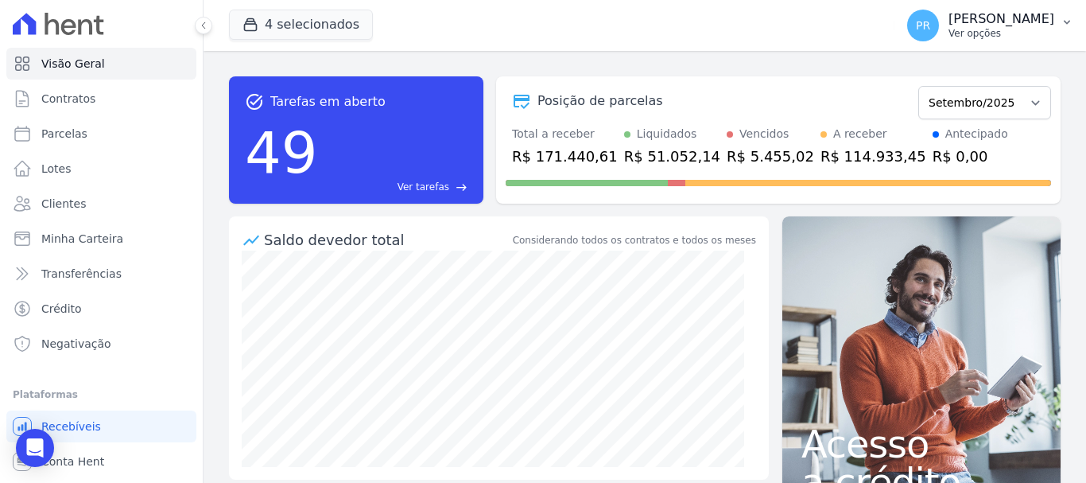
click at [1008, 24] on p "[PERSON_NAME]" at bounding box center [1001, 19] width 106 height 16
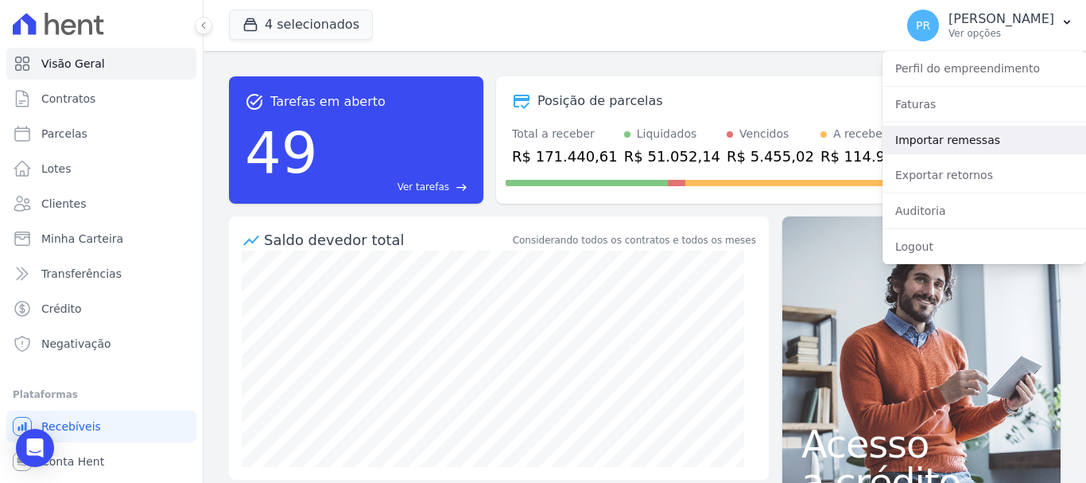
drag, startPoint x: 925, startPoint y: 137, endPoint x: 764, endPoint y: 124, distance: 161.1
click at [923, 138] on link "Importar remessas" at bounding box center [984, 140] width 204 height 29
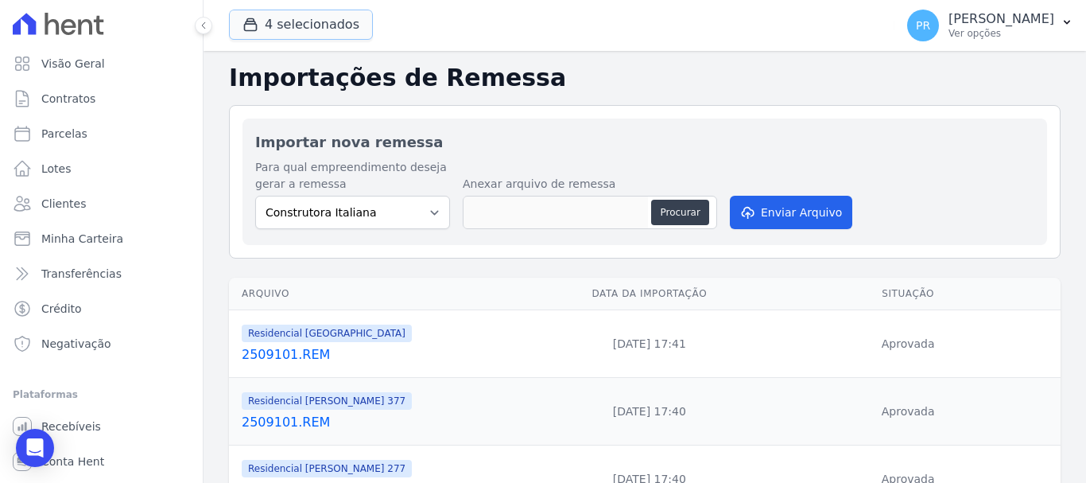
drag, startPoint x: 302, startPoint y: 16, endPoint x: 268, endPoint y: 60, distance: 55.5
click at [301, 17] on button "4 selecionados" at bounding box center [301, 25] width 144 height 30
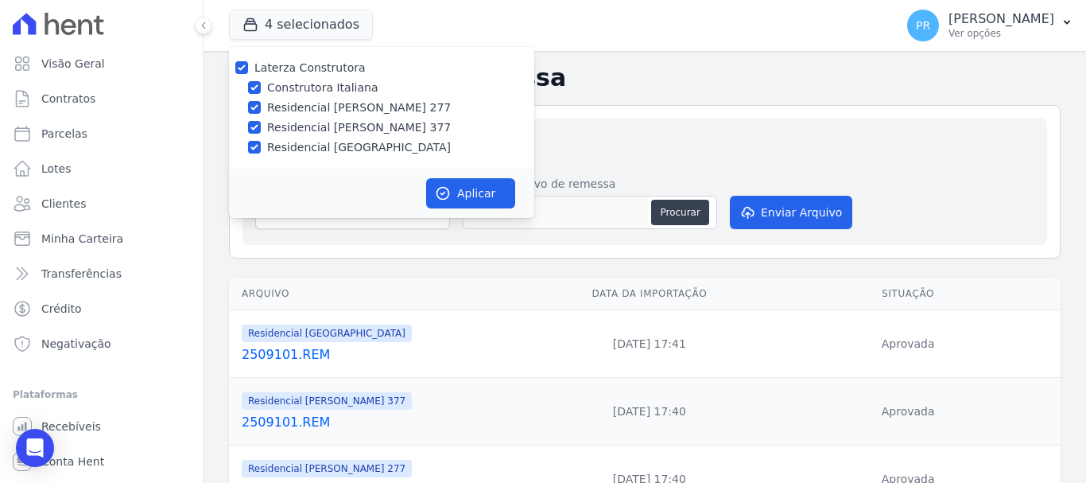
click at [266, 69] on label "Laterza Construtora" at bounding box center [309, 67] width 111 height 13
click at [248, 69] on input "Laterza Construtora" at bounding box center [241, 67] width 13 height 13
checkbox input "false"
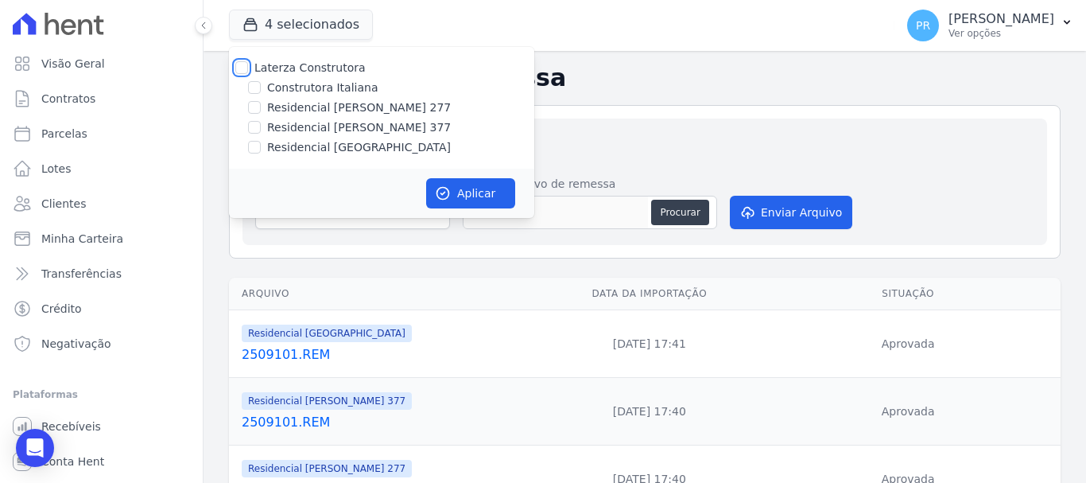
checkbox input "false"
click at [399, 126] on label "Residencial [PERSON_NAME] 377" at bounding box center [359, 127] width 184 height 17
click at [261, 126] on input "Residencial [PERSON_NAME] 377" at bounding box center [254, 127] width 13 height 13
checkbox input "true"
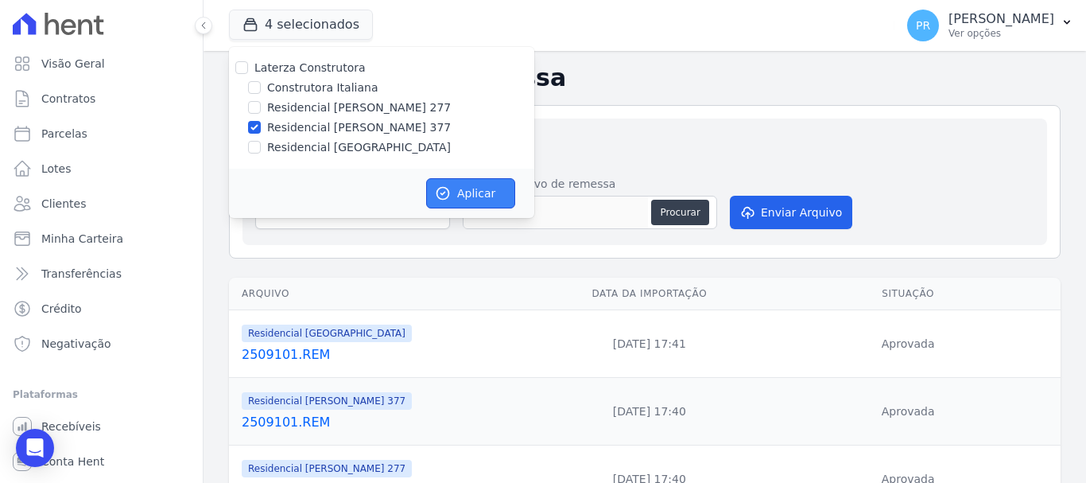
click at [461, 182] on button "Aplicar" at bounding box center [470, 193] width 89 height 30
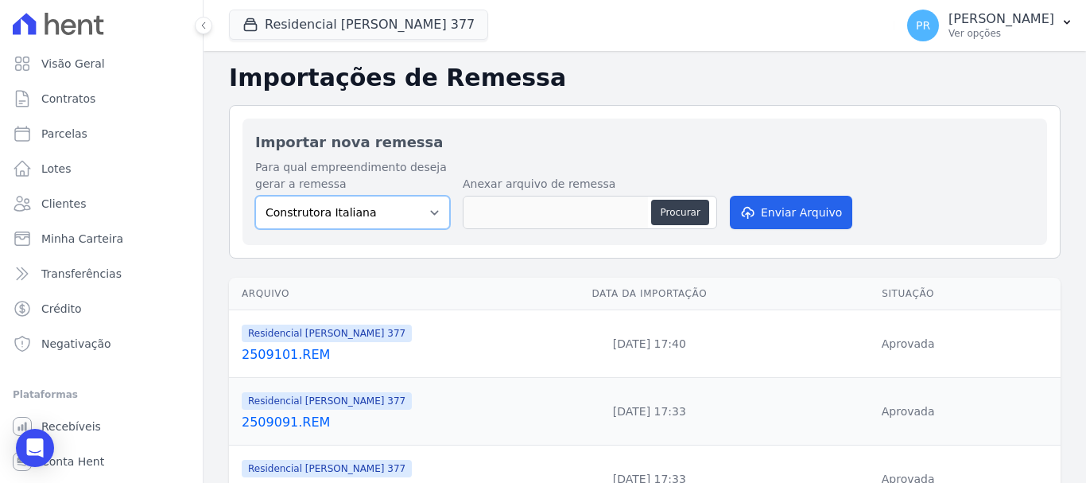
drag, startPoint x: 411, startPoint y: 213, endPoint x: 409, endPoint y: 227, distance: 14.5
click at [411, 213] on select "Construtora Italiana Residencial Maria da Glória 277 Residencial Maria da Glóri…" at bounding box center [352, 212] width 195 height 33
select select "0cd9190e-dfd9-46e5-afc8-7298ef4c0c2b"
click at [255, 196] on select "Construtora Italiana Residencial Maria da Glória 277 Residencial Maria da Glóri…" at bounding box center [352, 212] width 195 height 33
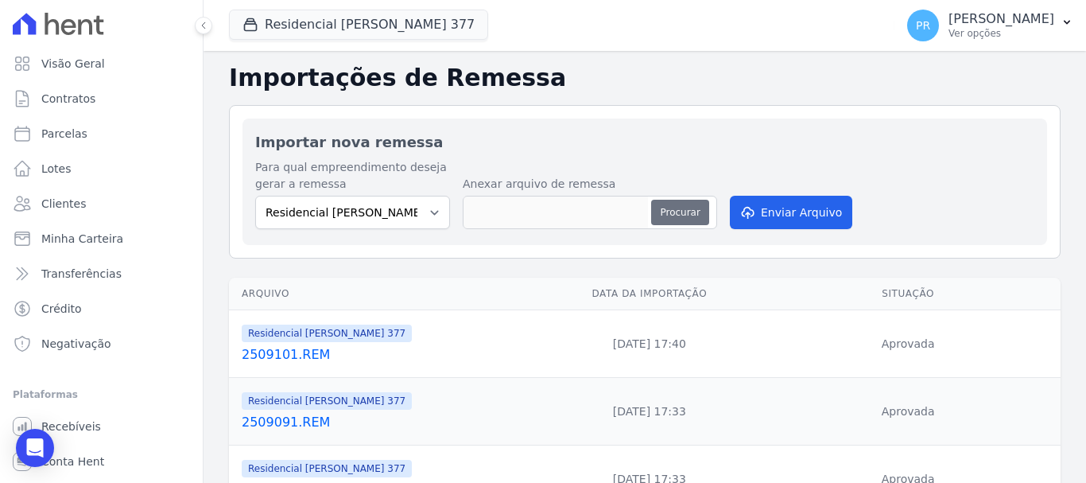
click at [690, 207] on button "Procurar" at bounding box center [679, 212] width 57 height 25
type input "2509102.REM"
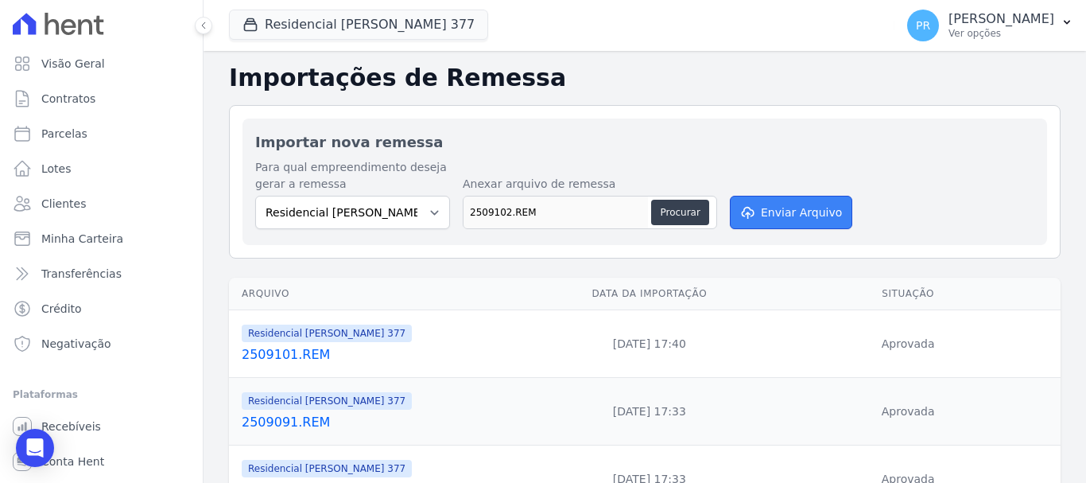
click at [769, 223] on button "Enviar Arquivo" at bounding box center [791, 212] width 122 height 33
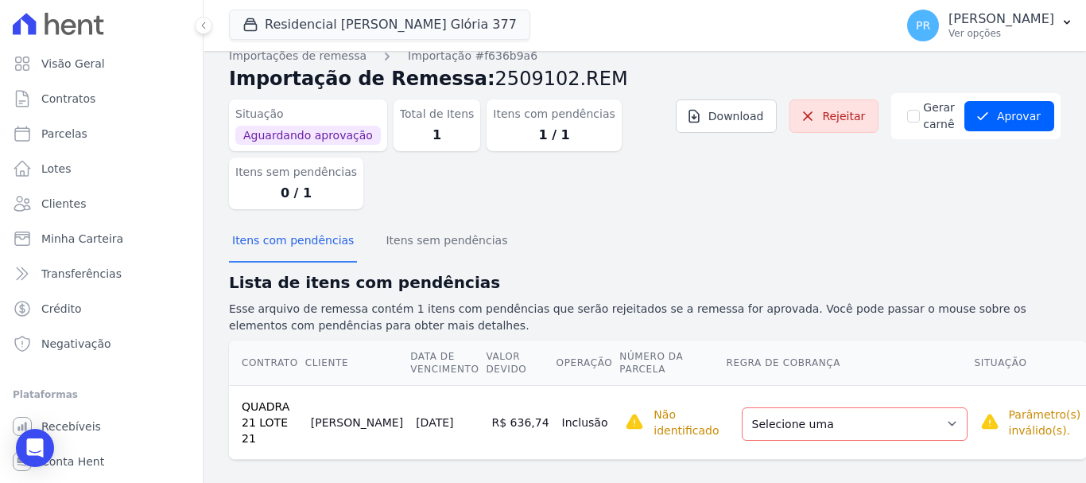
scroll to position [21, 0]
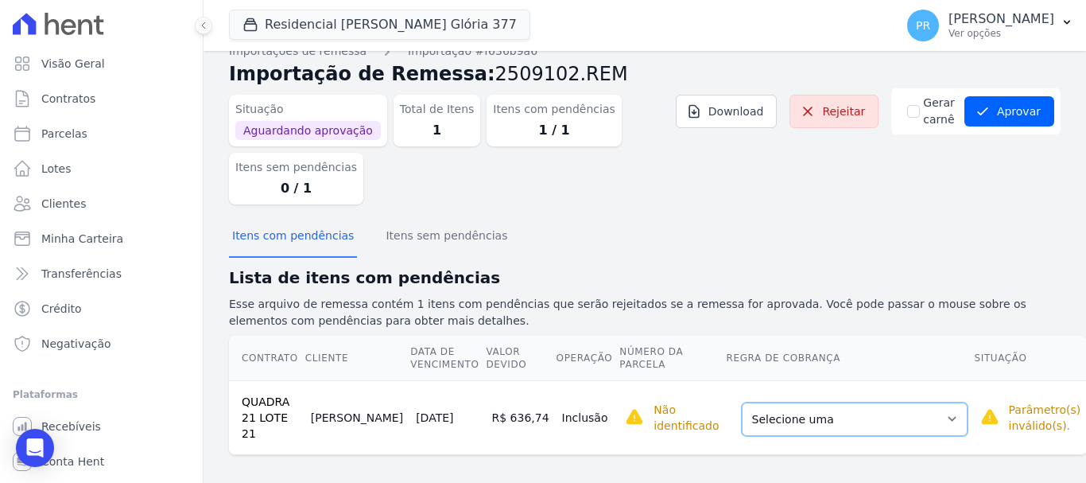
click at [899, 411] on select "Selecione uma Nova Parcela Avulsa Parcela Avulsa Existente Parcela Normal (24 X…" at bounding box center [855, 418] width 226 height 33
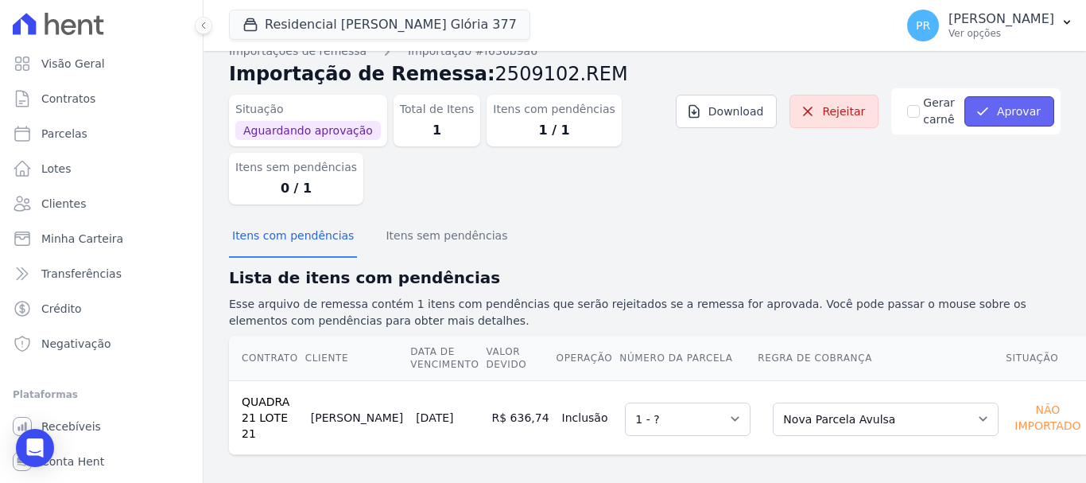
click at [1008, 110] on button "Aprovar" at bounding box center [1009, 111] width 90 height 30
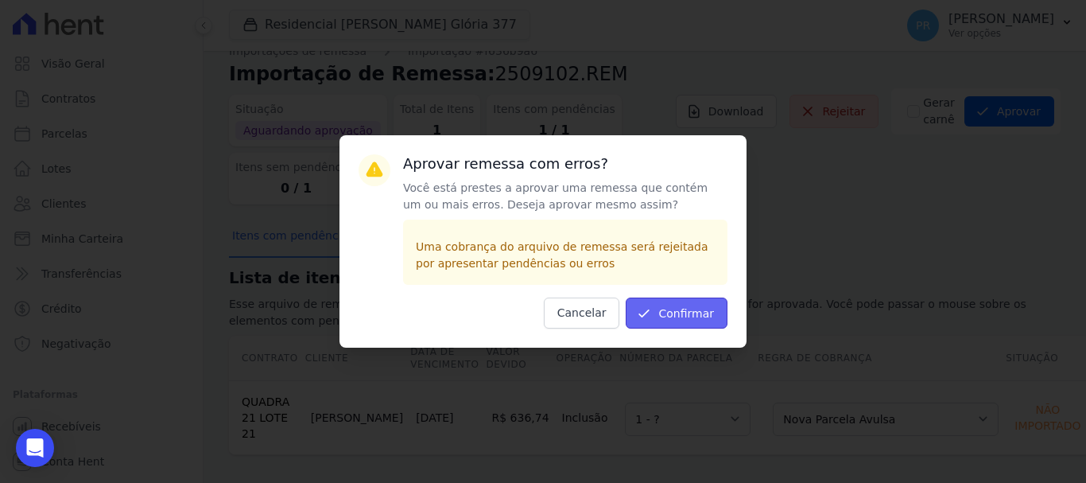
click at [702, 314] on button "Confirmar" at bounding box center [677, 312] width 102 height 31
